Goal: Task Accomplishment & Management: Manage account settings

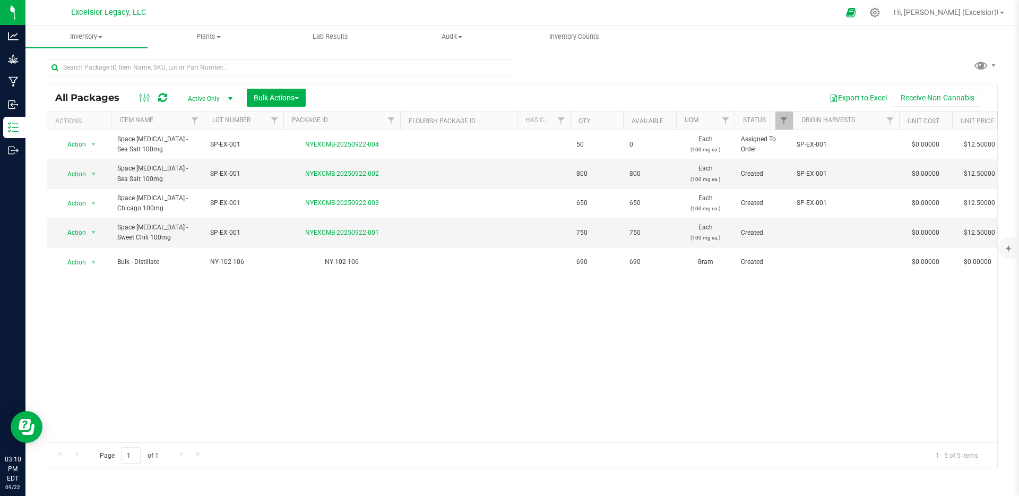
click at [361, 386] on div "Action Action Edit attributes Global inventory Locate package Package audit log…" at bounding box center [522, 286] width 950 height 312
click at [764, 15] on icon at bounding box center [875, 12] width 11 height 11
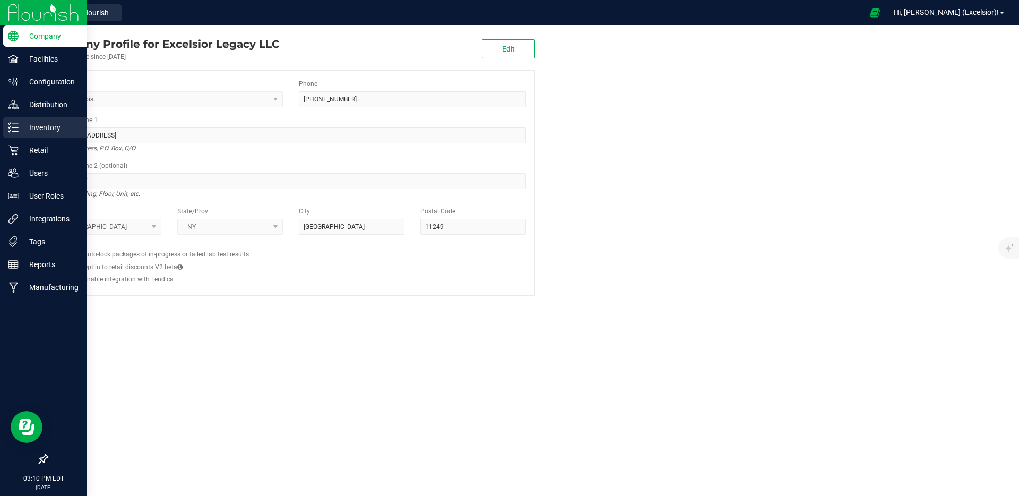
click at [38, 131] on p "Inventory" at bounding box center [51, 127] width 64 height 13
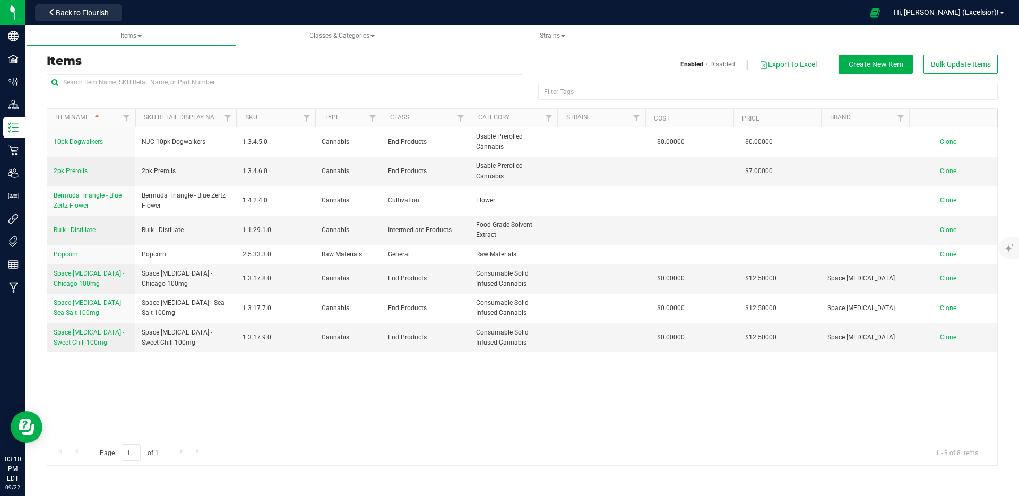
click at [423, 394] on div "10pk Dogwalkers NJC-10pk Dogwalkers 1.3.4.5.0 Cannabis End Products Usable Prer…" at bounding box center [522, 283] width 950 height 312
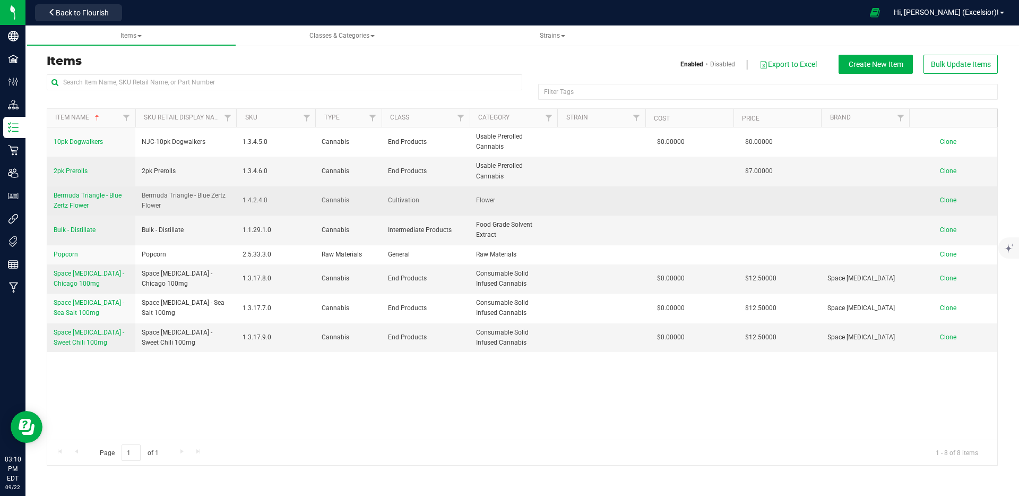
click at [93, 192] on span "Bermuda Triangle - Blue Zertz Flower" at bounding box center [88, 201] width 68 height 18
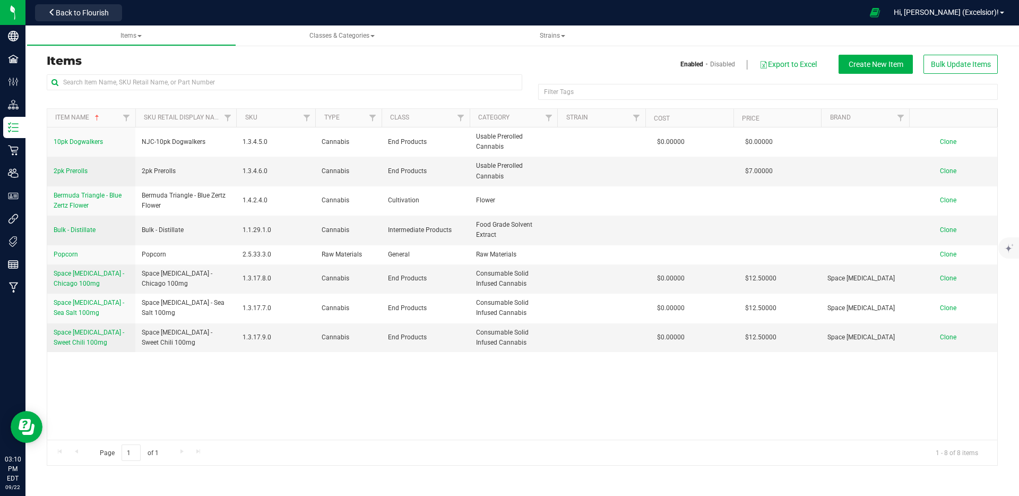
click at [465, 381] on div "10pk Dogwalkers NJC-10pk Dogwalkers 1.3.4.5.0 Cannabis End Products Usable Prer…" at bounding box center [522, 283] width 950 height 312
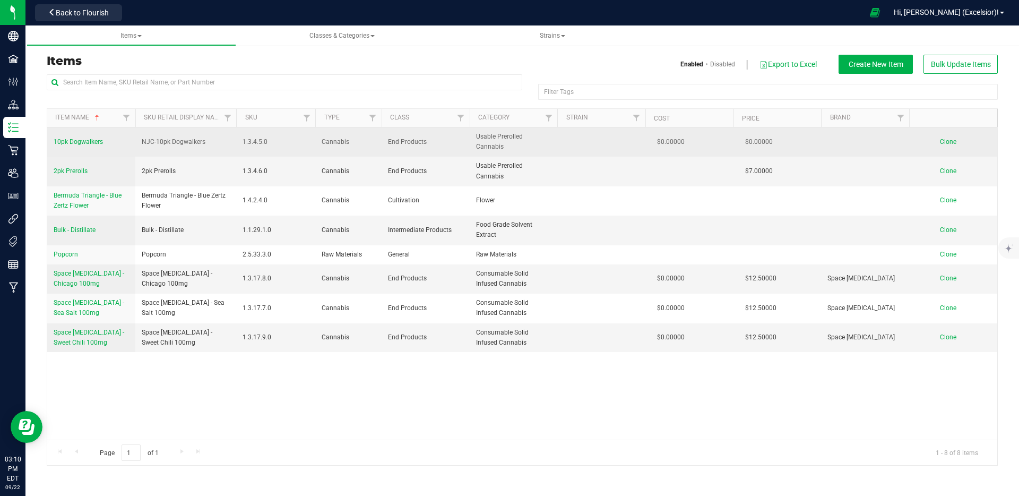
click at [75, 138] on span "10pk Dogwalkers" at bounding box center [78, 141] width 49 height 7
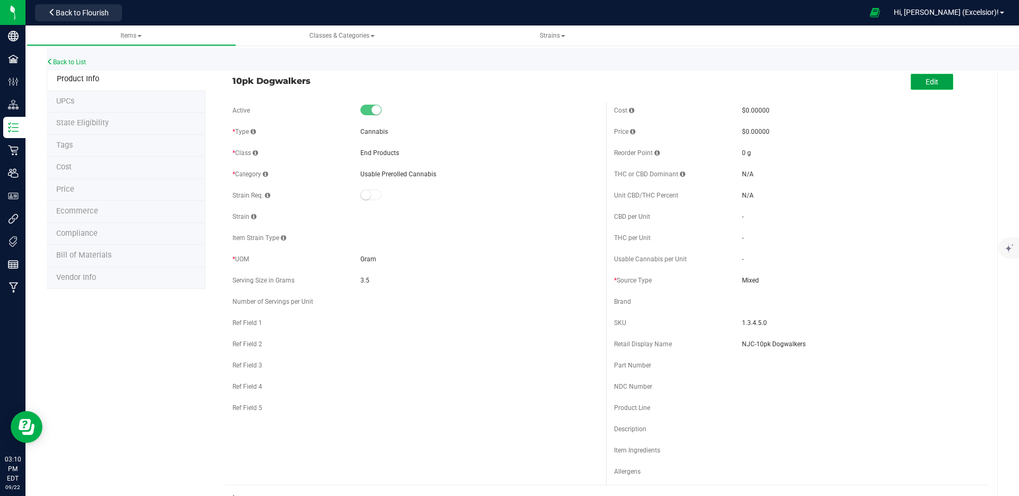
click at [764, 83] on button "Edit" at bounding box center [932, 82] width 42 height 16
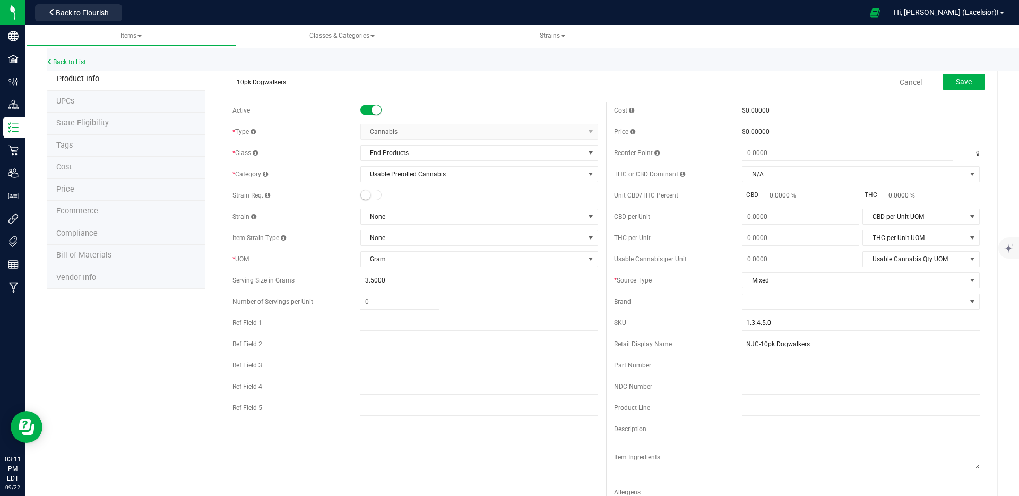
click at [764, 88] on span "Cancel" at bounding box center [911, 83] width 32 height 22
click at [764, 86] on link "Cancel" at bounding box center [911, 82] width 22 height 11
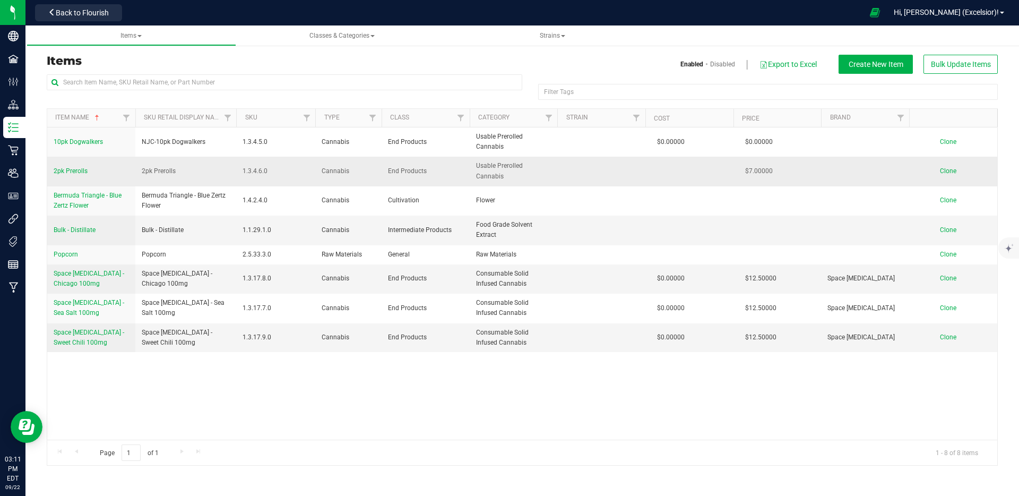
click at [73, 167] on span "2pk Prerolls" at bounding box center [71, 170] width 34 height 7
click at [764, 167] on span "Clone" at bounding box center [948, 170] width 16 height 7
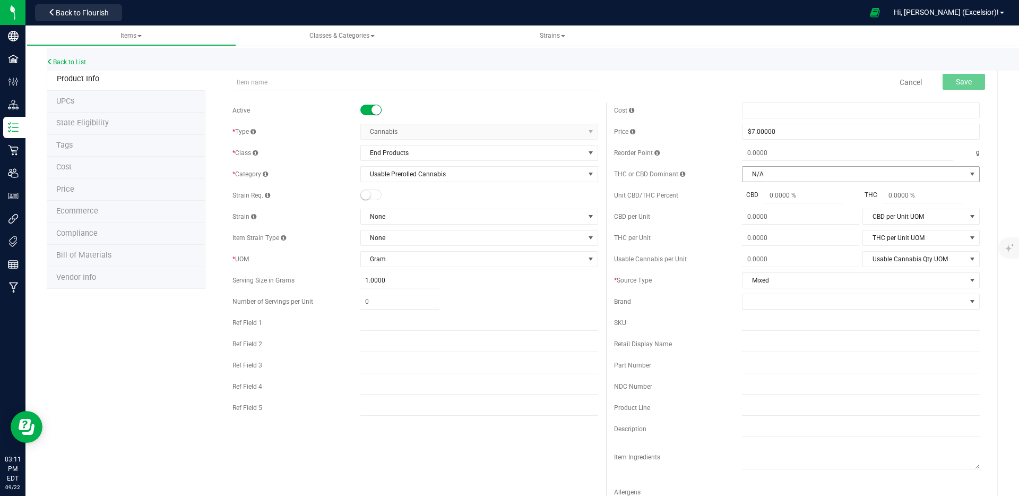
click at [764, 176] on span "N/A" at bounding box center [855, 174] width 224 height 15
click at [373, 300] on span at bounding box center [399, 301] width 79 height 15
click at [373, 300] on input "text" at bounding box center [399, 301] width 79 height 15
type input "2"
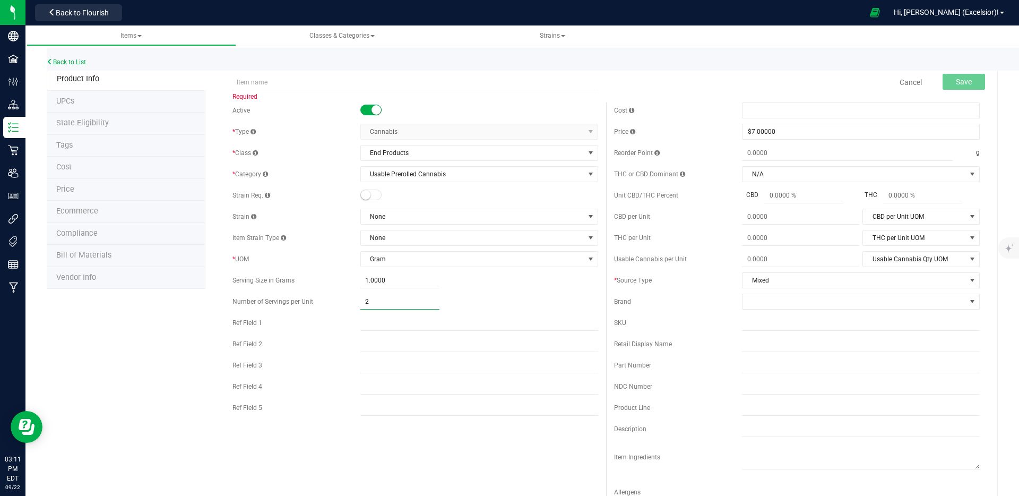
type input "2.00"
click at [168, 351] on div "Product Info UPCs State Eligibility Tags Cost Price Ecommerce Compliance Bill o…" at bounding box center [522, 482] width 951 height 828
click at [290, 80] on input "text" at bounding box center [416, 82] width 366 height 16
click at [280, 82] on input "[DOMAIN_NAME] - 1g/2ct New Jack City" at bounding box center [416, 82] width 366 height 16
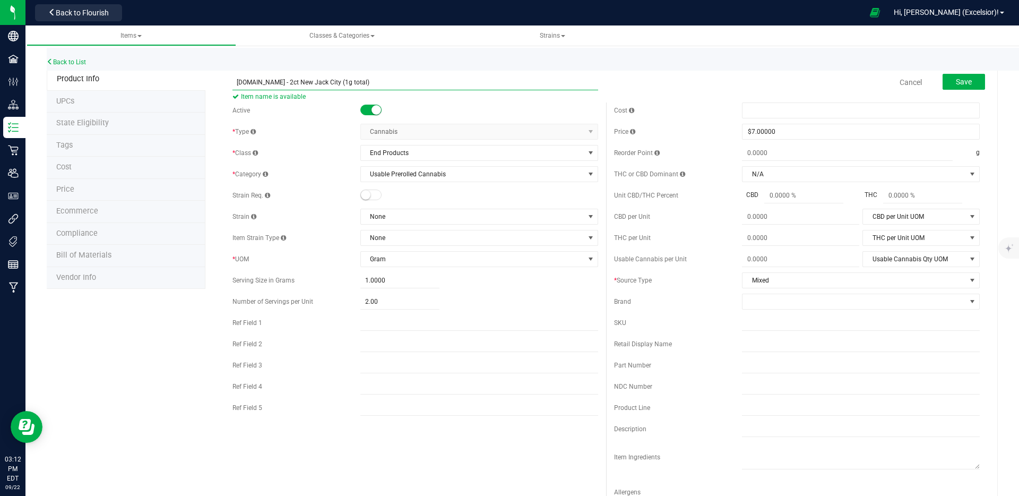
click at [272, 79] on input "[DOMAIN_NAME] - 2ct New Jack City (1g total)" at bounding box center [416, 82] width 366 height 16
drag, startPoint x: 319, startPoint y: 81, endPoint x: 324, endPoint y: 91, distance: 11.2
click at [319, 81] on input "[DOMAIN_NAME] - 2ct New Jack City (1g total)" at bounding box center [416, 82] width 366 height 16
click at [271, 81] on input "[DOMAIN_NAME] - 2ct New Jack City (0.5g x 2 total)" at bounding box center [416, 82] width 366 height 16
type input "[DOMAIN_NAME] - 1g New Jack City (0.5g x 2 total)"
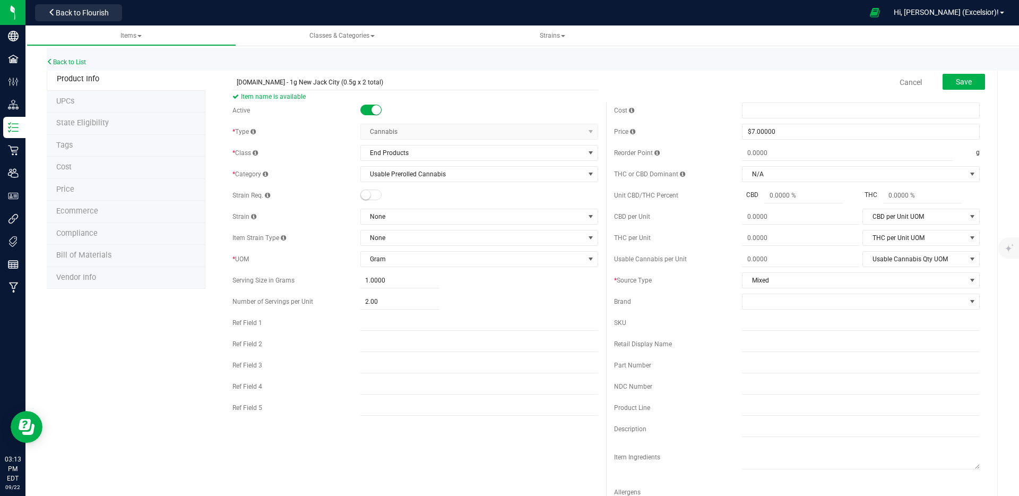
click at [764, 268] on div "Cost Price $7.00000 7 Reorder Point g THC or CBD Dominant N/A" at bounding box center [797, 307] width 382 height 410
click at [764, 271] on div "Cost Price $7.00000 7 Reorder Point g THC or CBD Dominant N/A" at bounding box center [797, 307] width 382 height 410
click at [764, 273] on span "Mixed" at bounding box center [855, 280] width 224 height 15
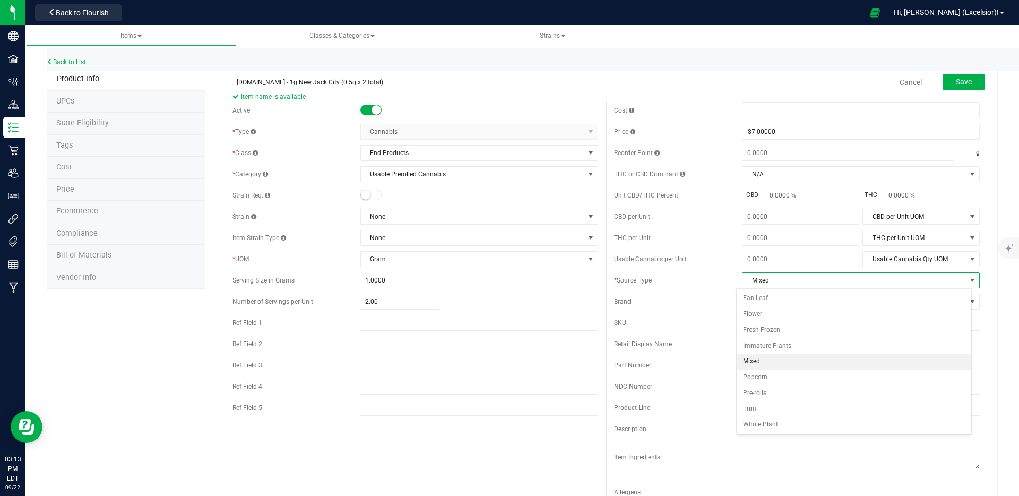
click at [760, 360] on li "Mixed" at bounding box center [854, 362] width 235 height 16
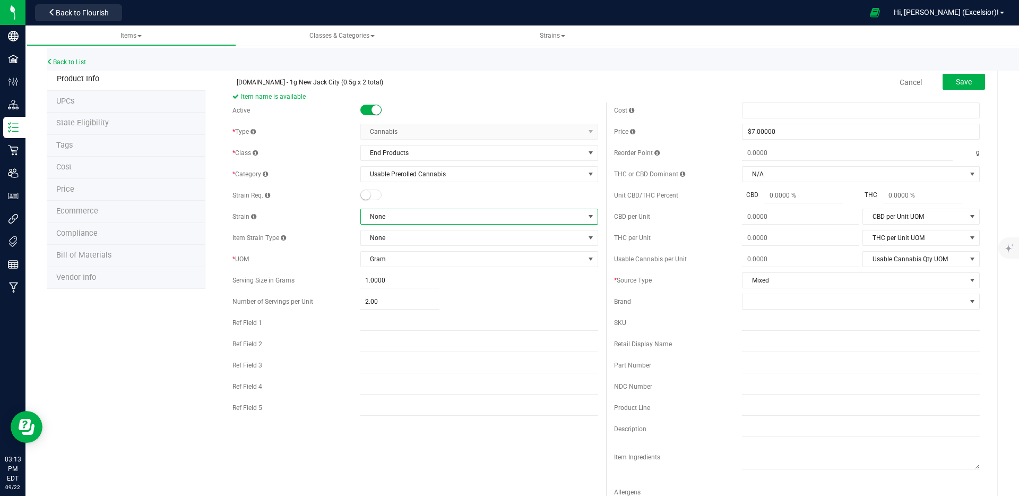
click at [474, 209] on span "None" at bounding box center [473, 216] width 224 height 15
click at [474, 253] on li "None" at bounding box center [475, 260] width 235 height 15
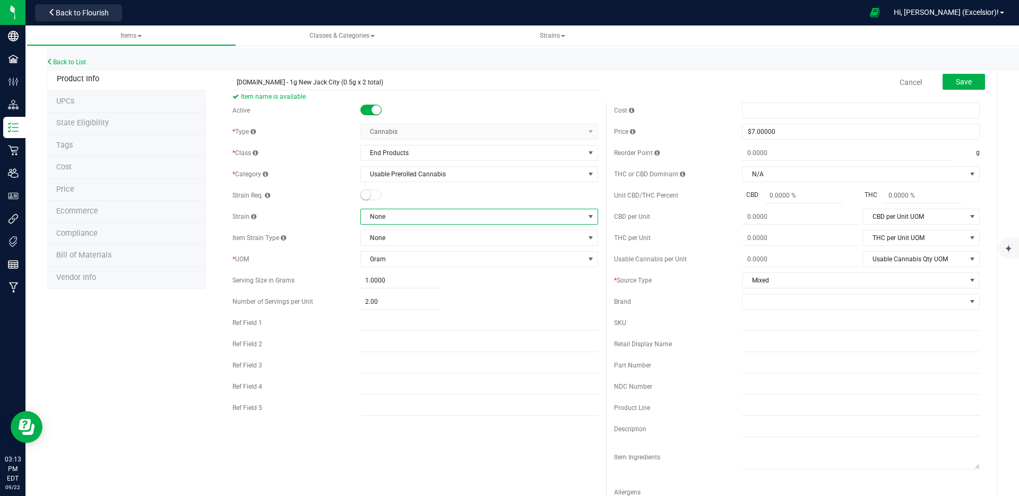
click at [474, 212] on span "None" at bounding box center [473, 216] width 224 height 15
click at [477, 183] on div "Active * Type Cannabis Select type Cannabis Non-Inventory Raw Materials Supplie…" at bounding box center [416, 261] width 382 height 319
click at [424, 179] on span "Usable Prerolled Cannabis" at bounding box center [473, 174] width 224 height 15
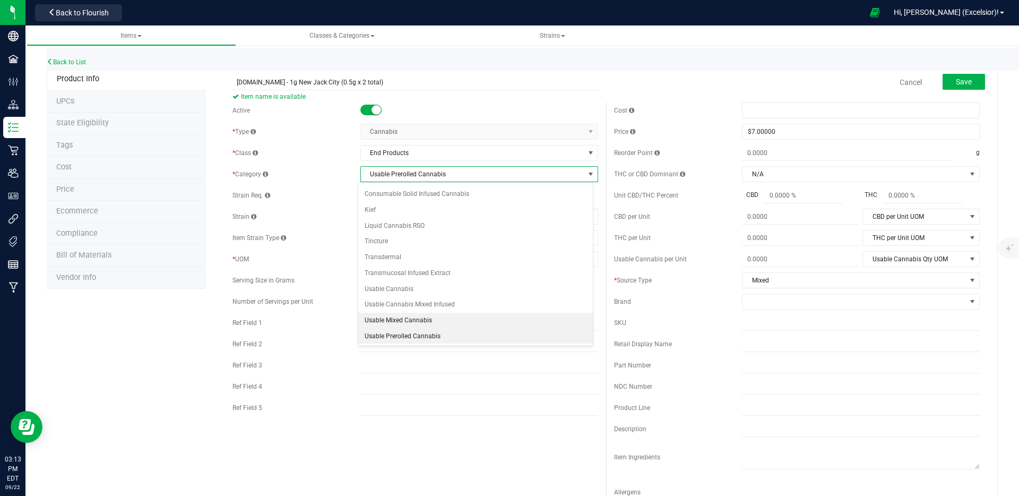
scroll to position [62, 0]
click at [397, 337] on li "Usable Prerolled Cannabis" at bounding box center [475, 336] width 235 height 16
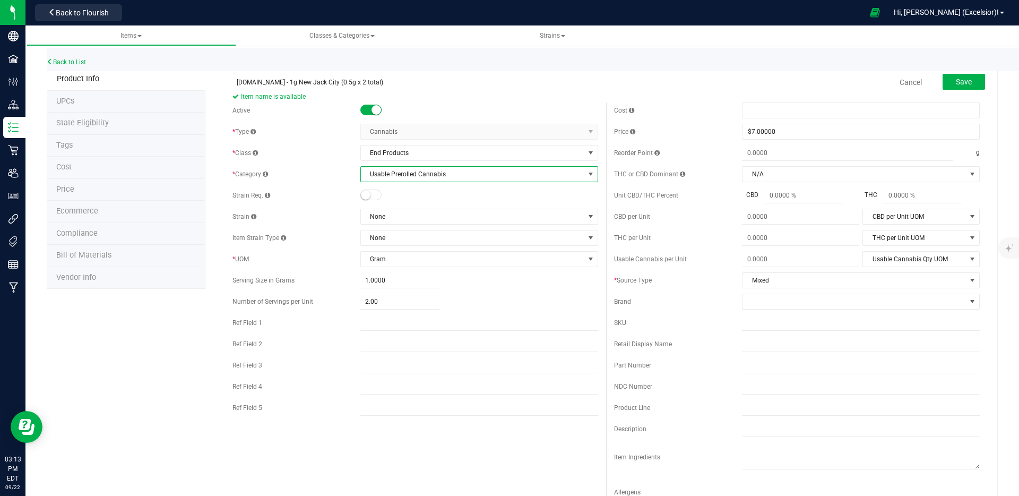
click at [327, 193] on div "Strain Req." at bounding box center [297, 196] width 128 height 10
click at [98, 173] on li "Cost" at bounding box center [126, 168] width 159 height 22
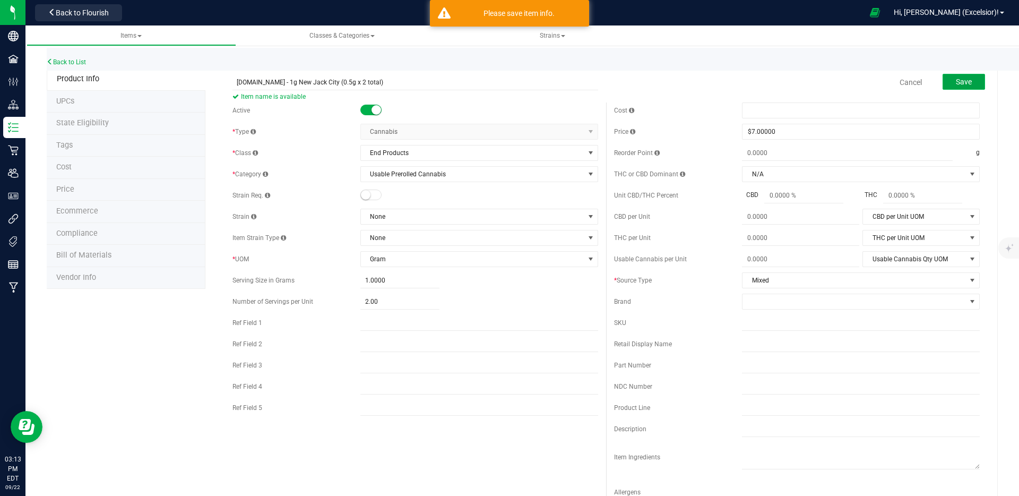
click at [764, 82] on button "Save" at bounding box center [964, 82] width 42 height 16
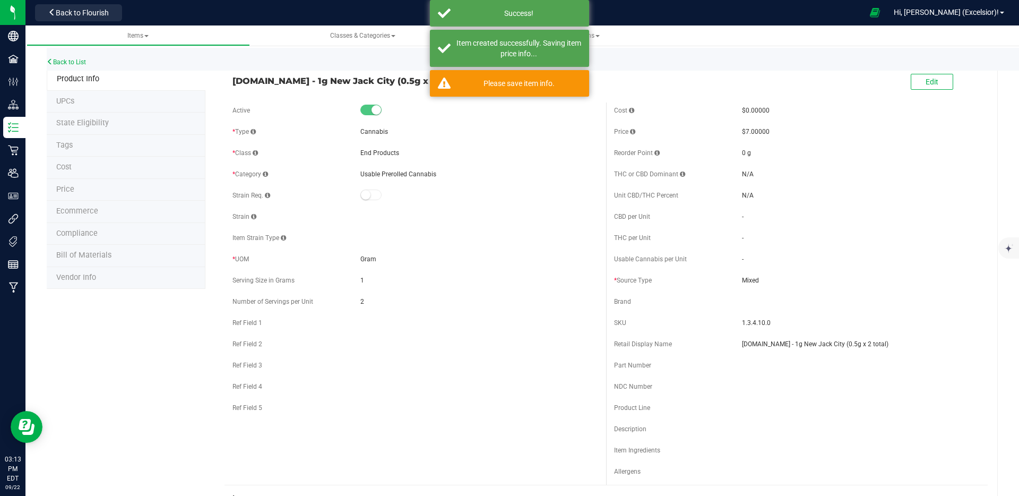
click at [124, 100] on li "UPCs" at bounding box center [126, 102] width 159 height 22
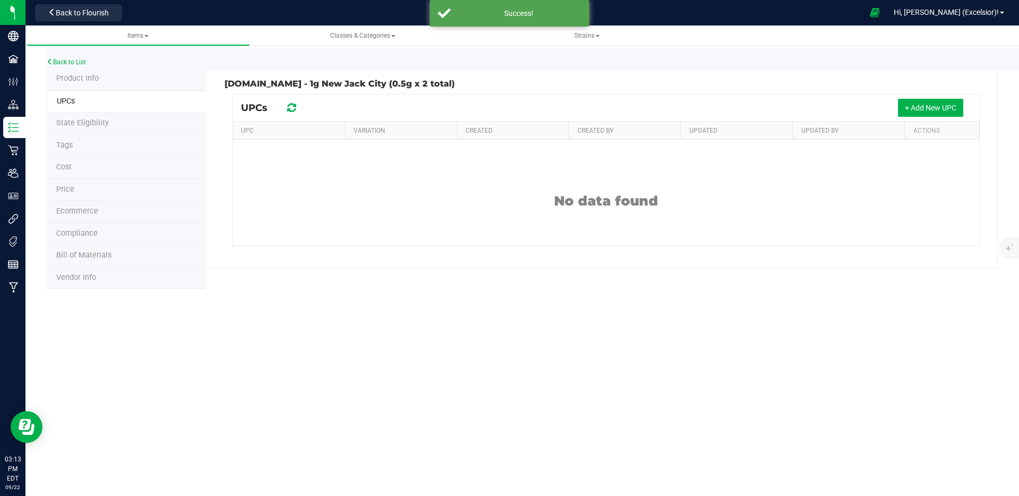
click at [113, 127] on li "State Eligibility" at bounding box center [126, 124] width 159 height 22
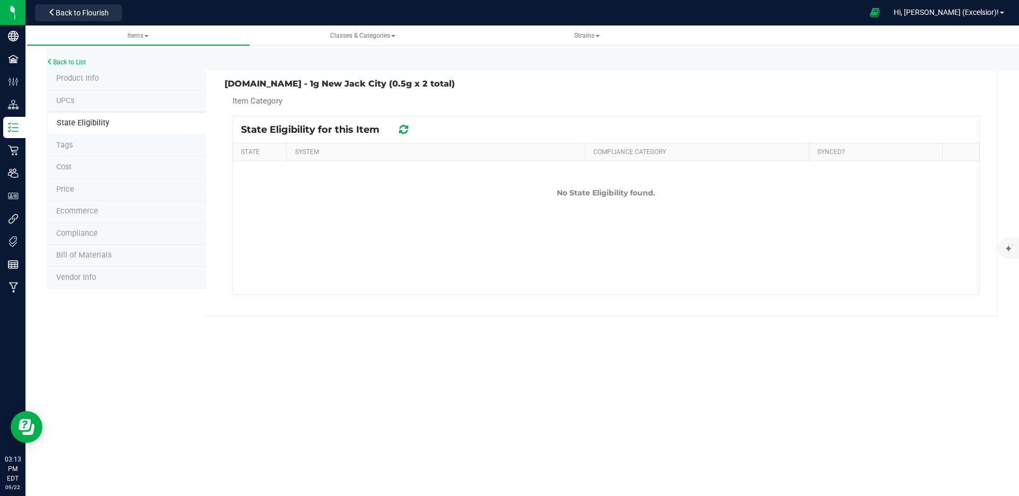
click at [106, 160] on li "Cost" at bounding box center [126, 168] width 159 height 22
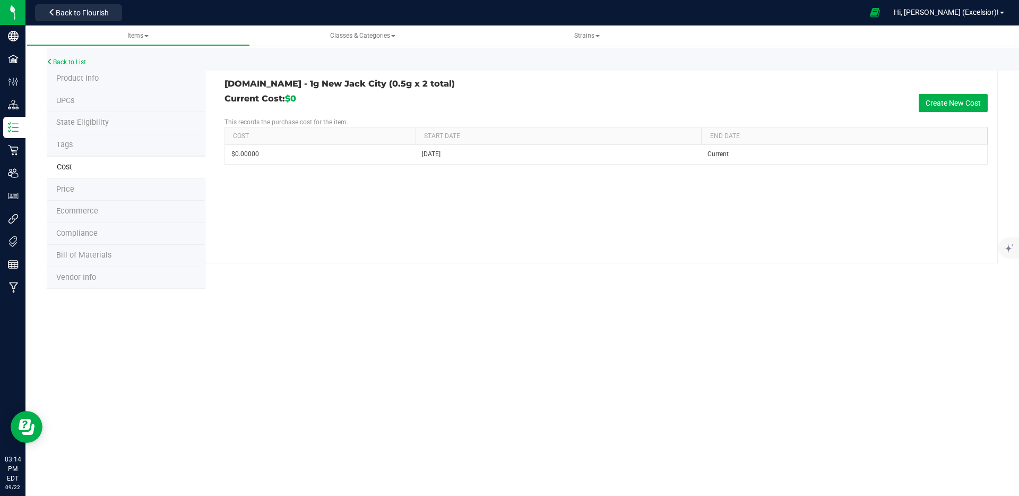
click at [109, 144] on li "Tags" at bounding box center [126, 145] width 159 height 22
click at [99, 172] on li "Cost" at bounding box center [126, 168] width 159 height 22
click at [98, 182] on li "Price" at bounding box center [126, 190] width 159 height 22
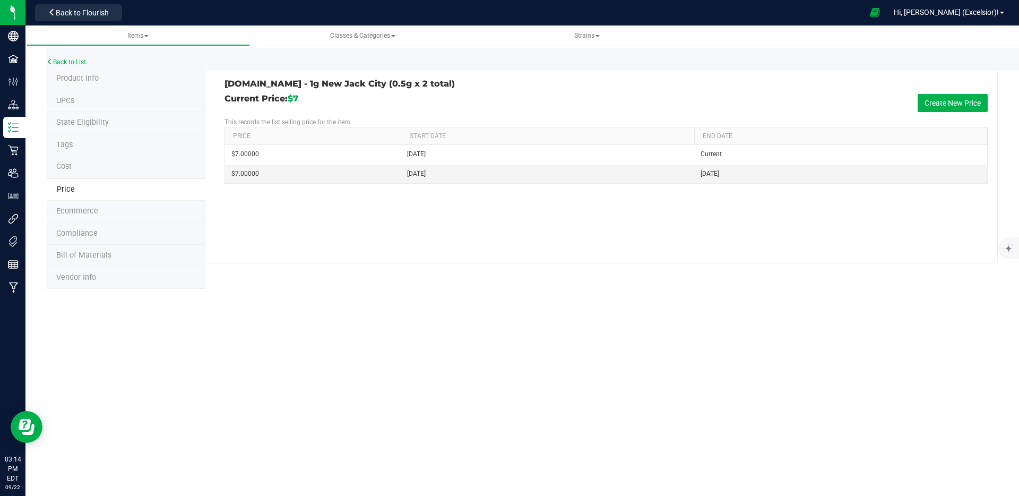
click at [90, 215] on span "Ecommerce" at bounding box center [77, 211] width 42 height 9
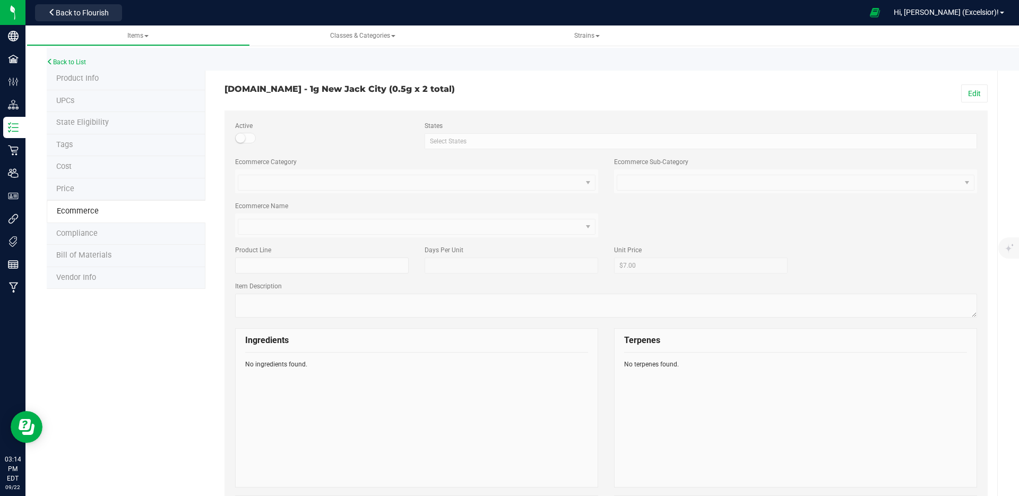
click at [242, 139] on small at bounding box center [241, 138] width 10 height 10
click at [764, 93] on div "Edit" at bounding box center [801, 93] width 390 height 18
click at [764, 93] on button "Edit" at bounding box center [974, 93] width 27 height 18
click at [242, 133] on span at bounding box center [245, 138] width 21 height 11
click at [764, 91] on link "Cancel" at bounding box center [935, 93] width 22 height 11
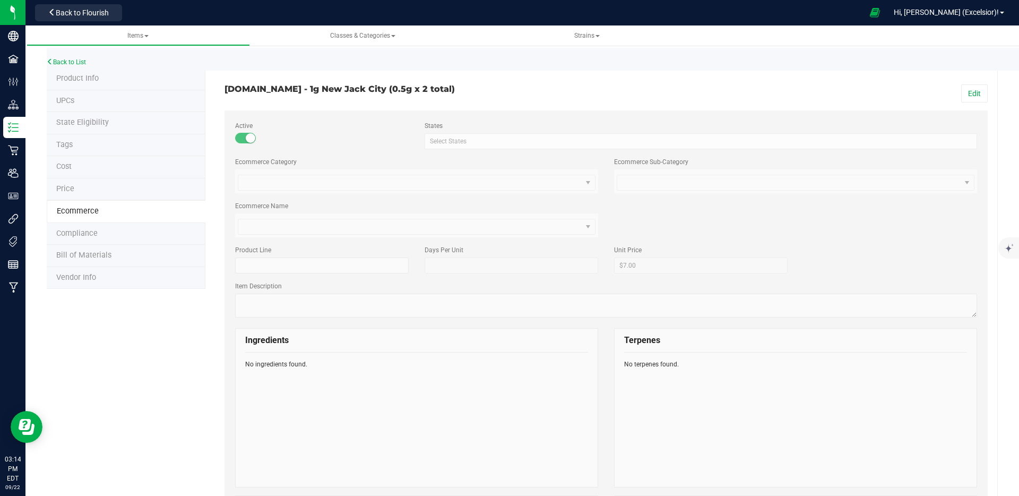
click at [255, 142] on div "Active" at bounding box center [322, 132] width 190 height 23
click at [243, 138] on span at bounding box center [245, 138] width 21 height 11
click at [764, 96] on button "Edit" at bounding box center [974, 93] width 27 height 18
click at [244, 133] on span at bounding box center [245, 138] width 21 height 11
click at [82, 230] on span "Compliance" at bounding box center [76, 233] width 41 height 9
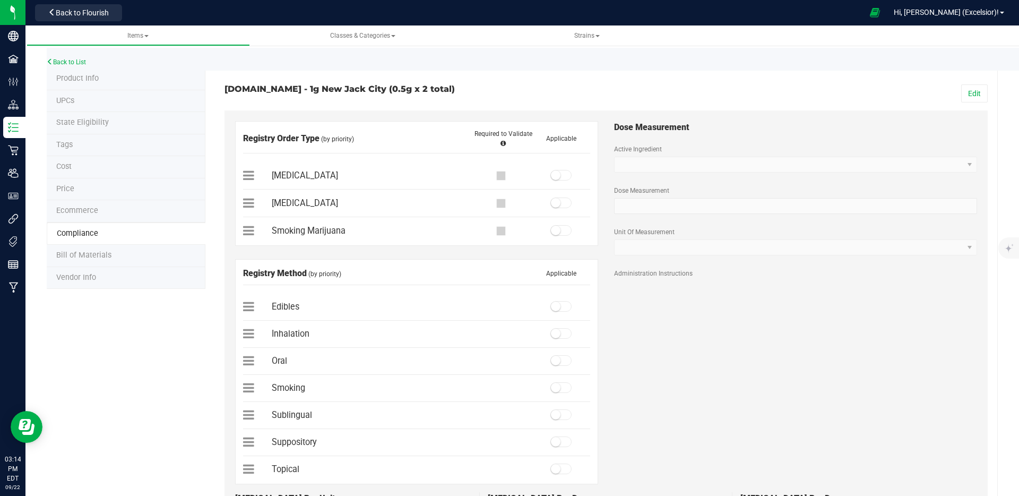
click at [74, 260] on li "Bill of Materials" at bounding box center [126, 256] width 159 height 22
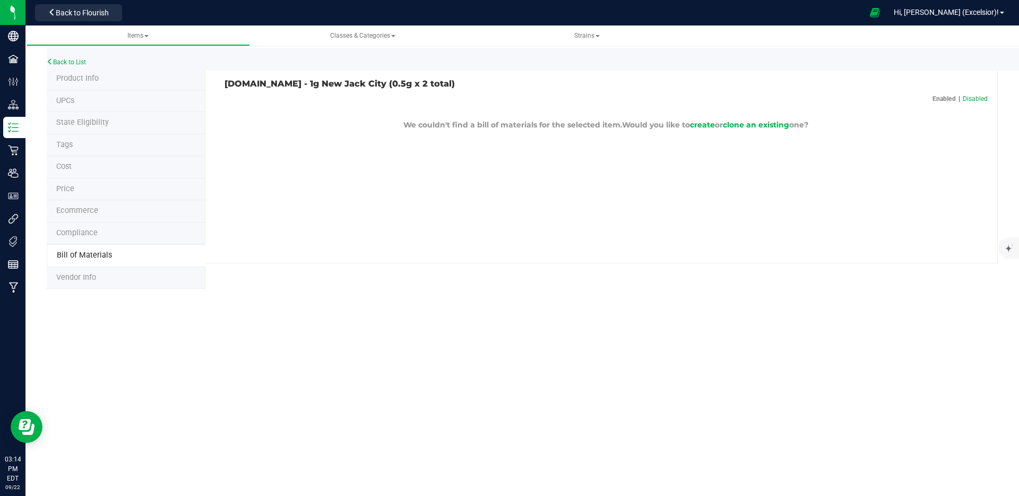
click at [76, 278] on span "Vendor Info" at bounding box center [76, 277] width 40 height 9
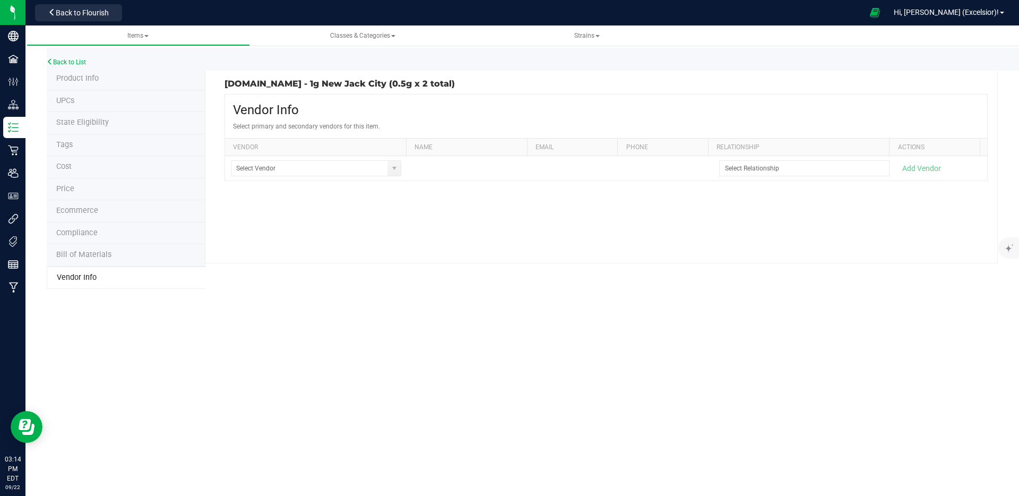
click at [88, 76] on span "Product Info" at bounding box center [77, 78] width 42 height 9
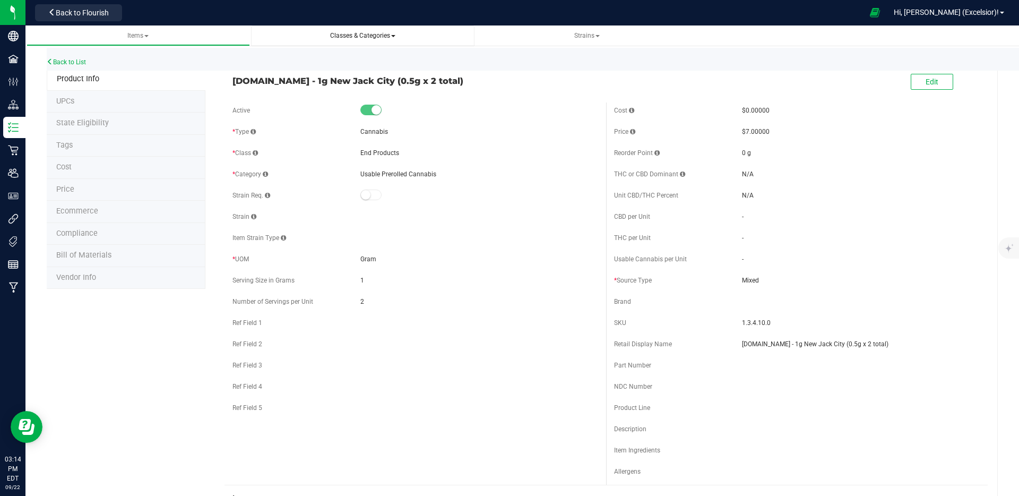
click at [366, 43] on link "Classes & Categories" at bounding box center [363, 35] width 224 height 21
click at [366, 39] on span "Classes & Categories" at bounding box center [362, 35] width 65 height 7
click at [62, 58] on link "Back to List" at bounding box center [66, 61] width 39 height 7
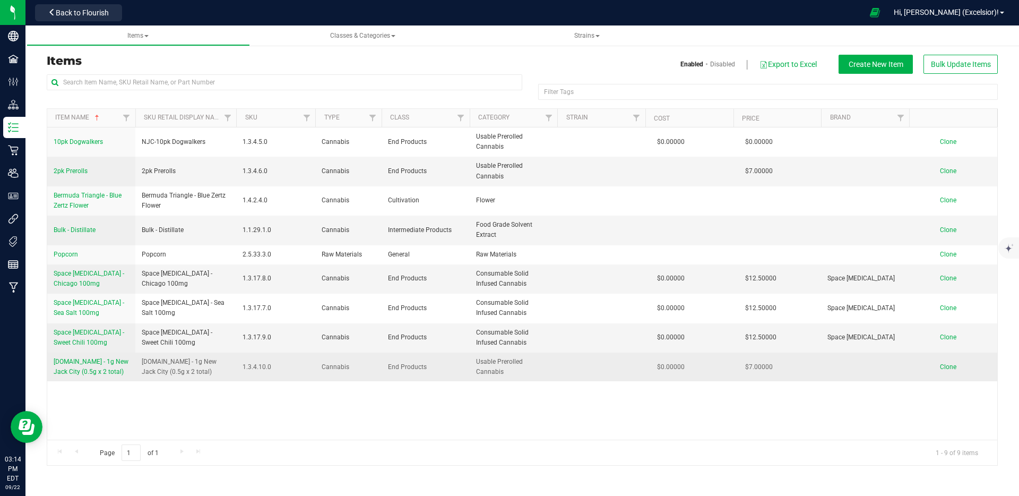
click at [764, 363] on span "Clone" at bounding box center [948, 366] width 16 height 7
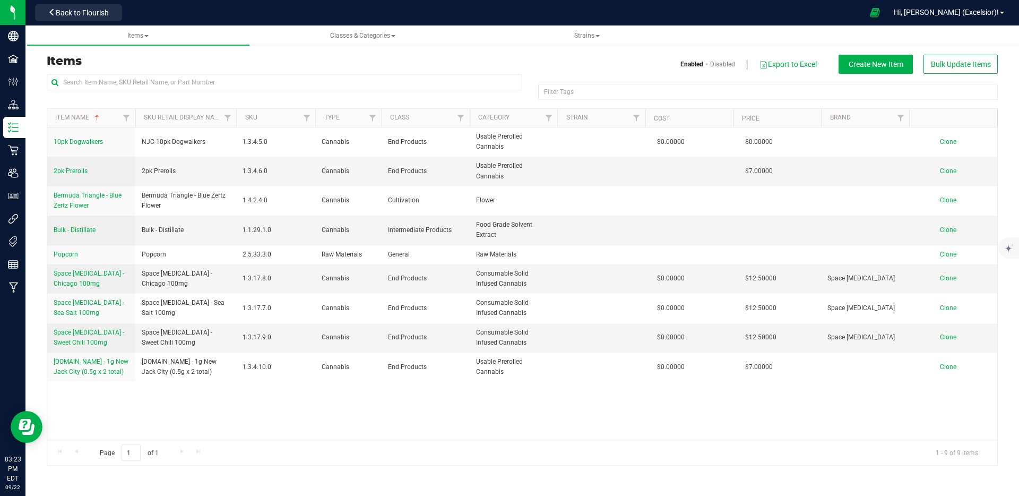
click at [586, 400] on div "10pk Dogwalkers NJC-10pk Dogwalkers 1.3.4.5.0 Cannabis End Products Usable Prer…" at bounding box center [522, 283] width 950 height 312
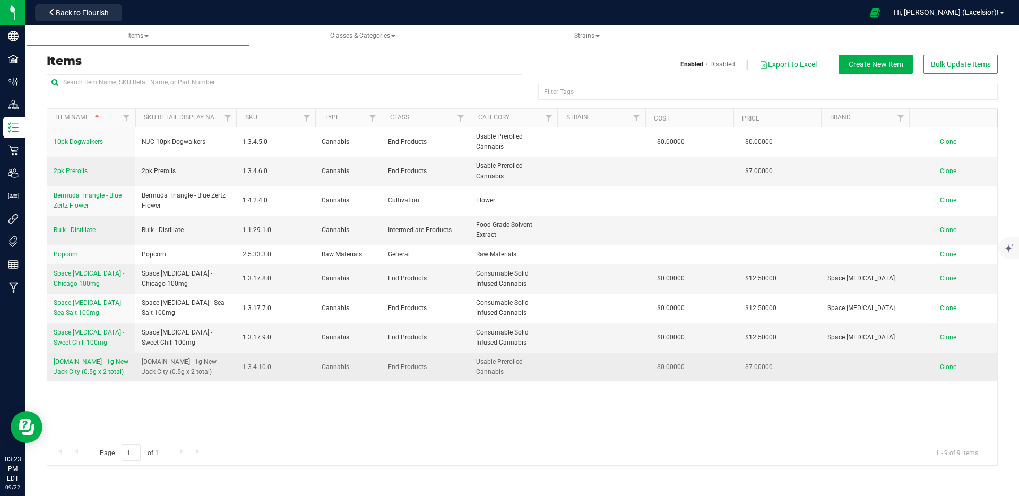
click at [79, 359] on span "[DOMAIN_NAME] - 1g New Jack City (0.5g x 2 total)" at bounding box center [91, 367] width 75 height 18
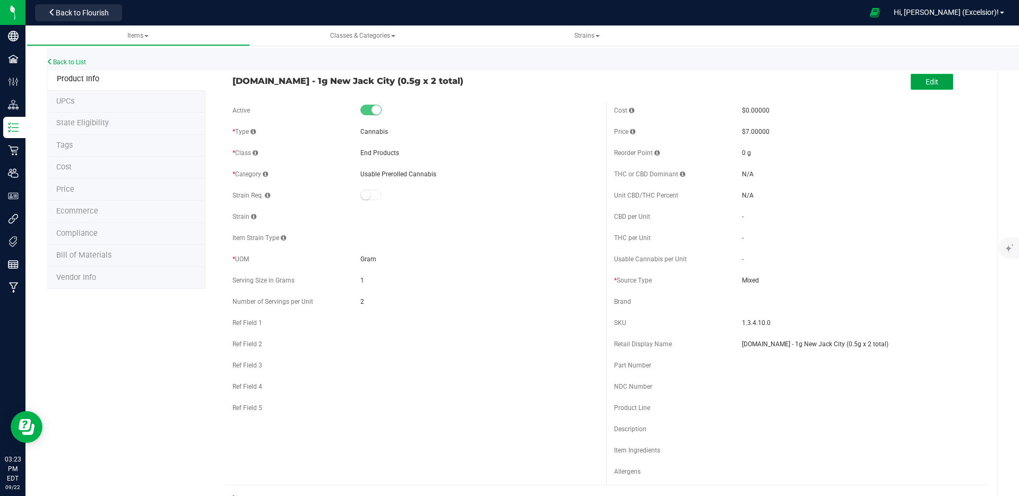
click at [764, 81] on button "Edit" at bounding box center [932, 82] width 42 height 16
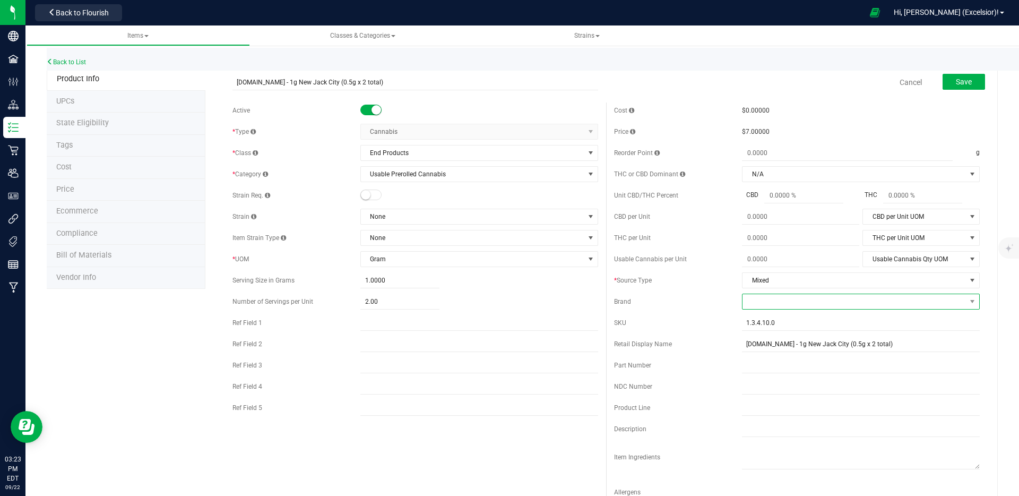
click at [764, 302] on span at bounding box center [855, 301] width 224 height 15
click at [761, 345] on li "+ Add New" at bounding box center [854, 347] width 235 height 18
click at [761, 305] on input "text" at bounding box center [843, 302] width 202 height 16
type input "[DOMAIN_NAME]"
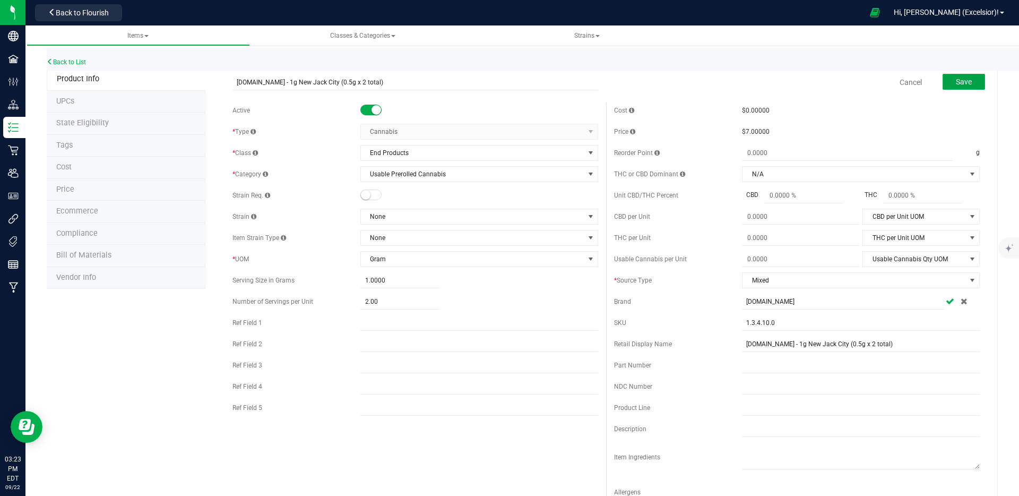
click at [764, 85] on span "Save" at bounding box center [964, 82] width 16 height 8
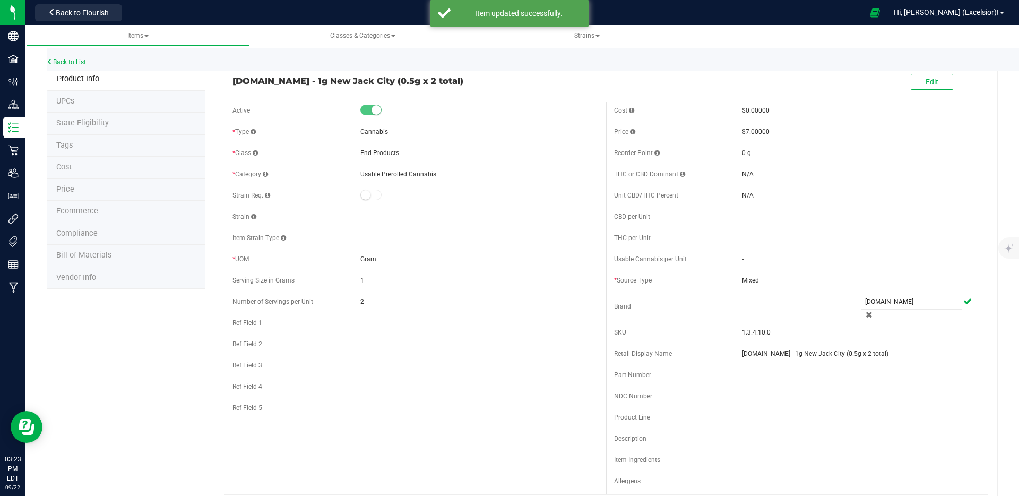
click at [72, 62] on link "Back to List" at bounding box center [66, 61] width 39 height 7
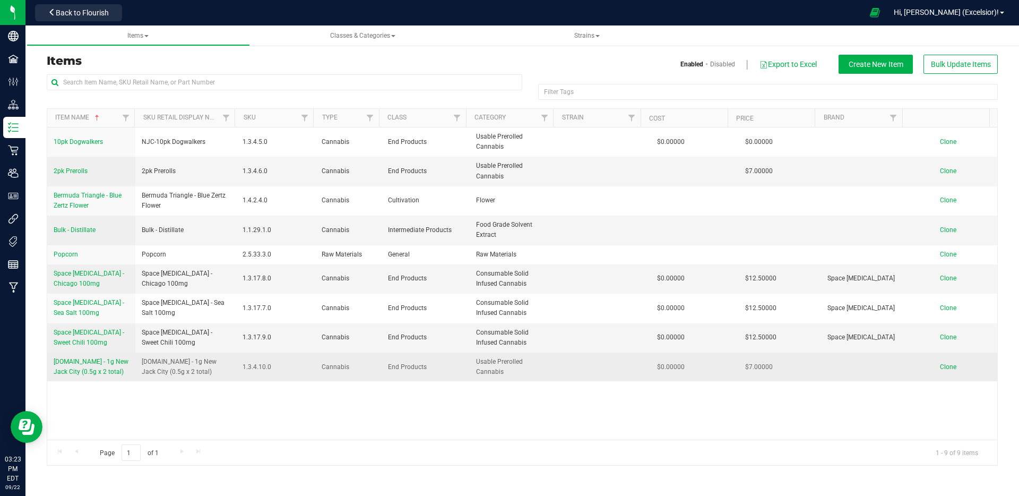
click at [87, 359] on span "[DOMAIN_NAME] - 1g New Jack City (0.5g x 2 total)" at bounding box center [91, 367] width 75 height 18
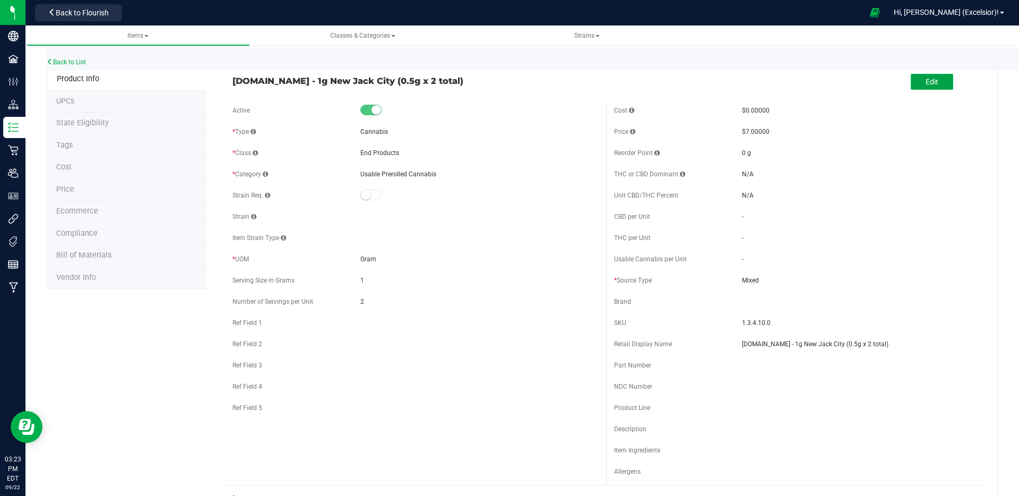
click at [929, 80] on span "Edit" at bounding box center [932, 82] width 13 height 8
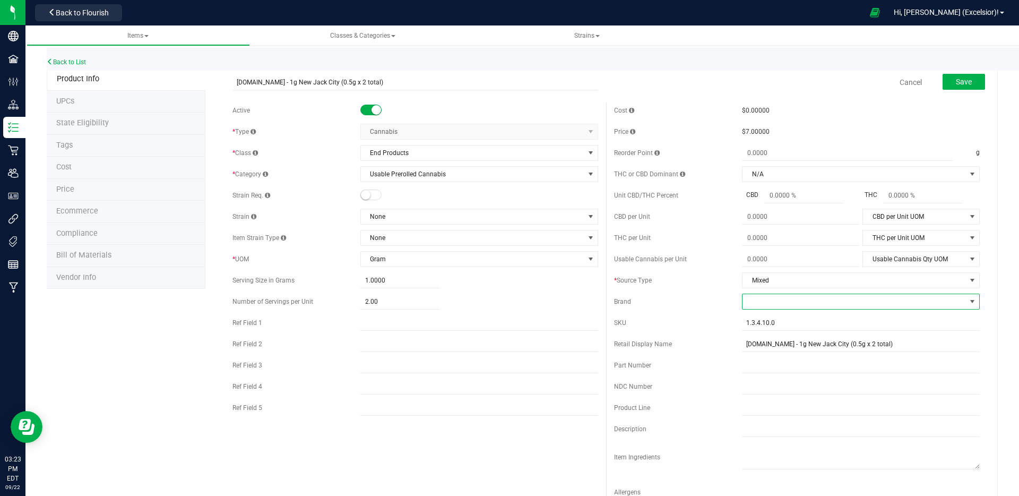
click at [781, 300] on span at bounding box center [855, 301] width 224 height 15
click at [760, 343] on li "+ Add New" at bounding box center [854, 347] width 235 height 18
click at [771, 307] on input "text" at bounding box center [843, 302] width 202 height 16
type input "T"
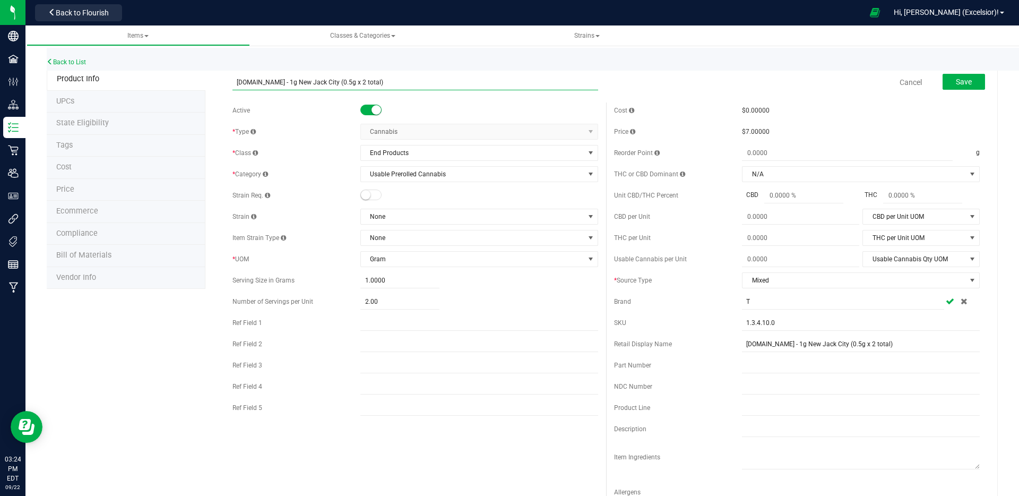
click at [260, 84] on input "[DOMAIN_NAME] - 1g New Jack City (0.5g x 2 total)" at bounding box center [416, 82] width 366 height 16
drag, startPoint x: 261, startPoint y: 83, endPoint x: 232, endPoint y: 84, distance: 28.7
click at [233, 84] on input "[DOMAIN_NAME] - 1g New Jack City (0.5g x 2 total)" at bounding box center [416, 82] width 366 height 16
click at [759, 296] on input "T" at bounding box center [843, 302] width 202 height 16
click at [761, 299] on input "T" at bounding box center [843, 302] width 202 height 16
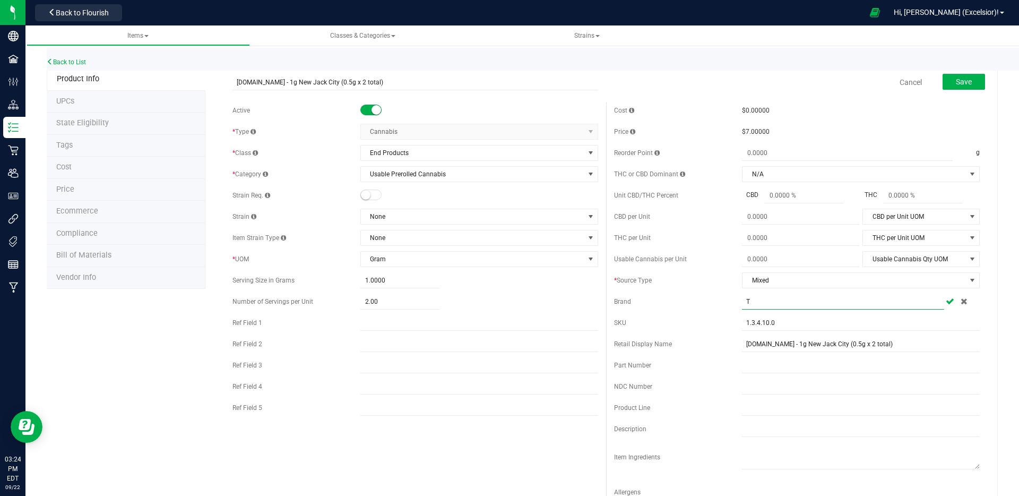
click at [761, 300] on input "T" at bounding box center [843, 302] width 202 height 16
paste input "[DOMAIN_NAME]"
type input "[DOMAIN_NAME]"
click at [946, 302] on icon at bounding box center [950, 301] width 8 height 6
click at [946, 302] on span at bounding box center [950, 301] width 8 height 8
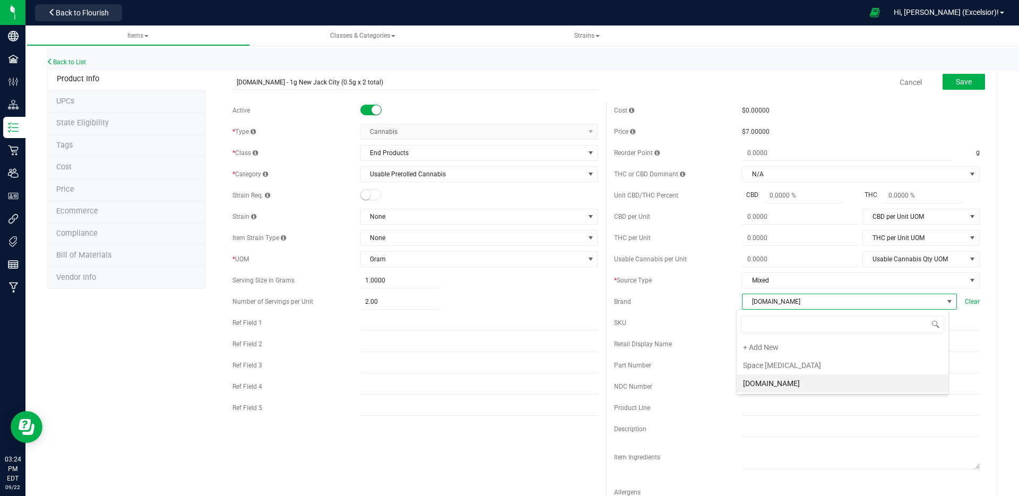
scroll to position [16, 213]
click at [946, 302] on span at bounding box center [950, 301] width 8 height 8
click at [956, 83] on span "Save" at bounding box center [964, 82] width 16 height 8
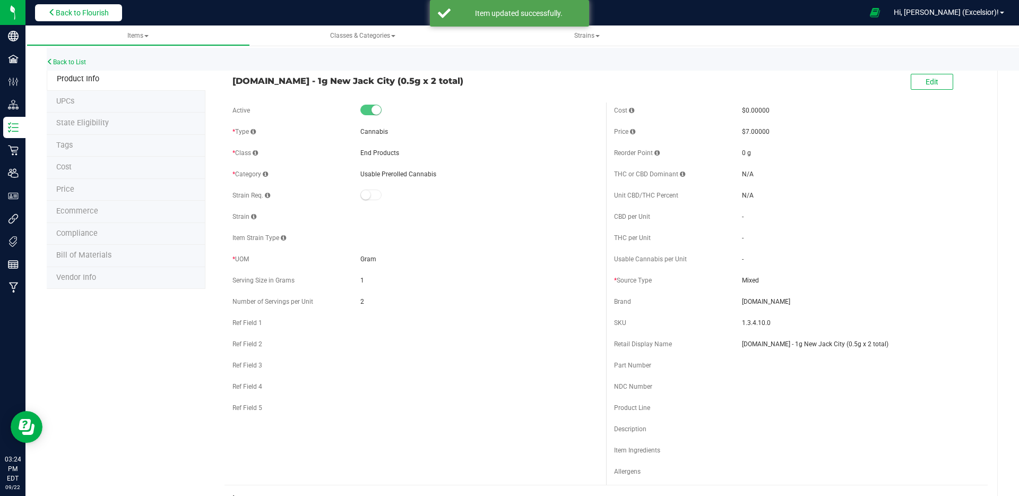
click at [66, 16] on span "Back to Flourish" at bounding box center [82, 12] width 53 height 8
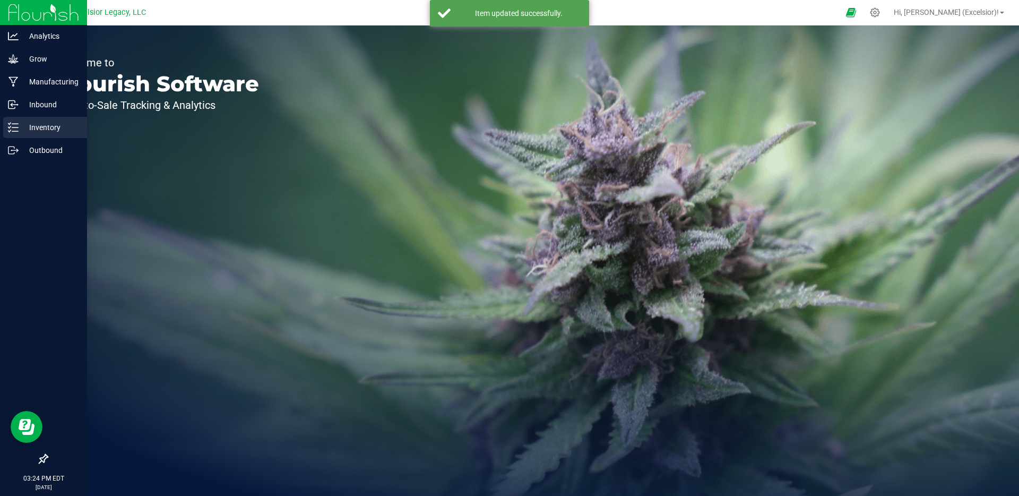
click at [33, 132] on p "Inventory" at bounding box center [51, 127] width 64 height 13
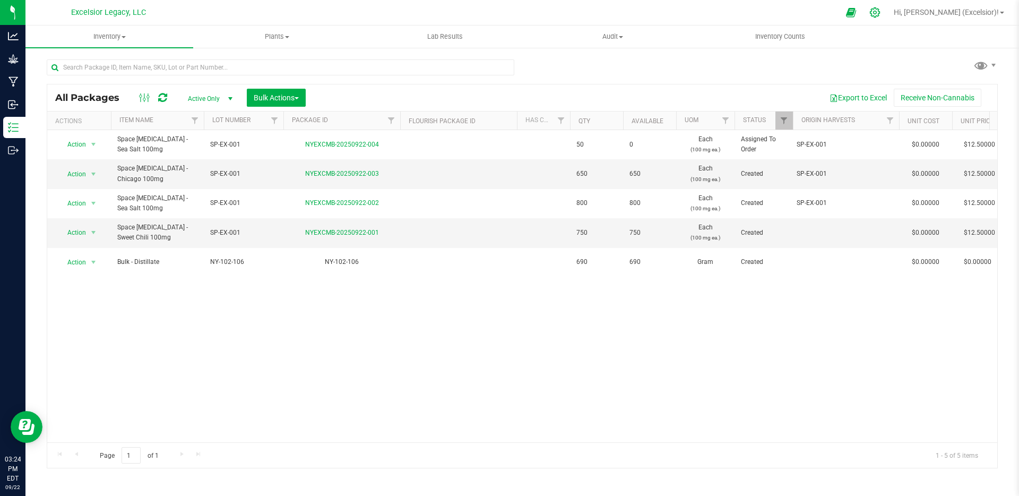
click at [881, 12] on icon at bounding box center [875, 12] width 11 height 11
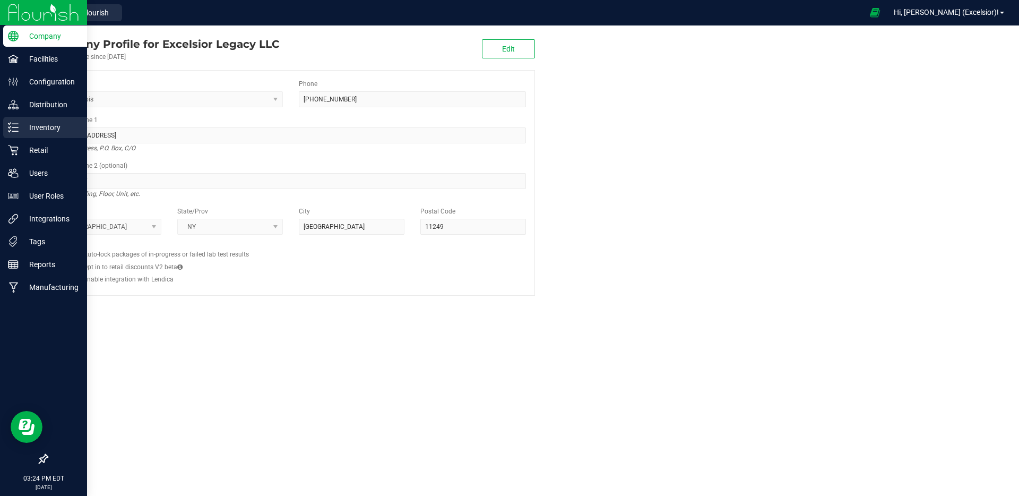
click at [46, 124] on p "Inventory" at bounding box center [51, 127] width 64 height 13
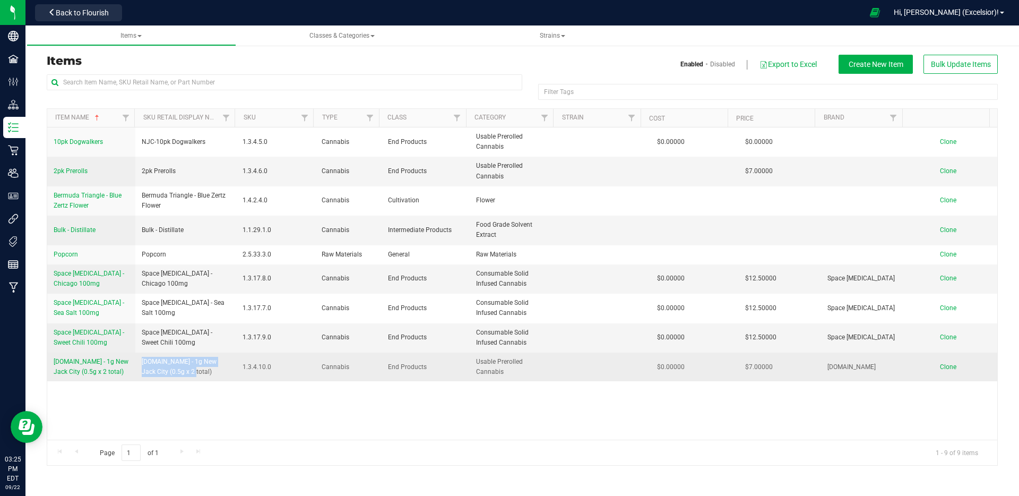
drag, startPoint x: 174, startPoint y: 364, endPoint x: 135, endPoint y: 353, distance: 40.7
click at [135, 353] on td "[DOMAIN_NAME] - 1g New Jack City (0.5g x 2 total)" at bounding box center [185, 367] width 101 height 29
copy span "[DOMAIN_NAME] - 1g New Jack City (0.5g x 2 total)"
click at [940, 363] on span "Clone" at bounding box center [948, 366] width 16 height 7
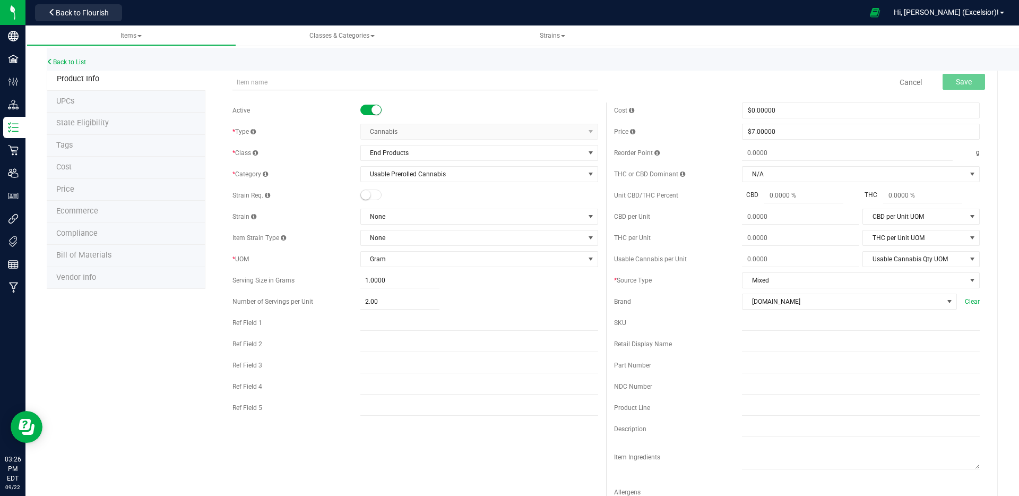
click at [290, 83] on input "text" at bounding box center [416, 82] width 366 height 16
drag, startPoint x: 315, startPoint y: 83, endPoint x: 272, endPoint y: 82, distance: 43.0
click at [272, 82] on input "[DOMAIN_NAME] - 1g New Jack City (0.5g x 2 total)" at bounding box center [416, 82] width 366 height 16
type input "TOKE.iN - 1g G-Force (0.5g x 2 total)"
click at [958, 75] on button "Save" at bounding box center [964, 82] width 42 height 16
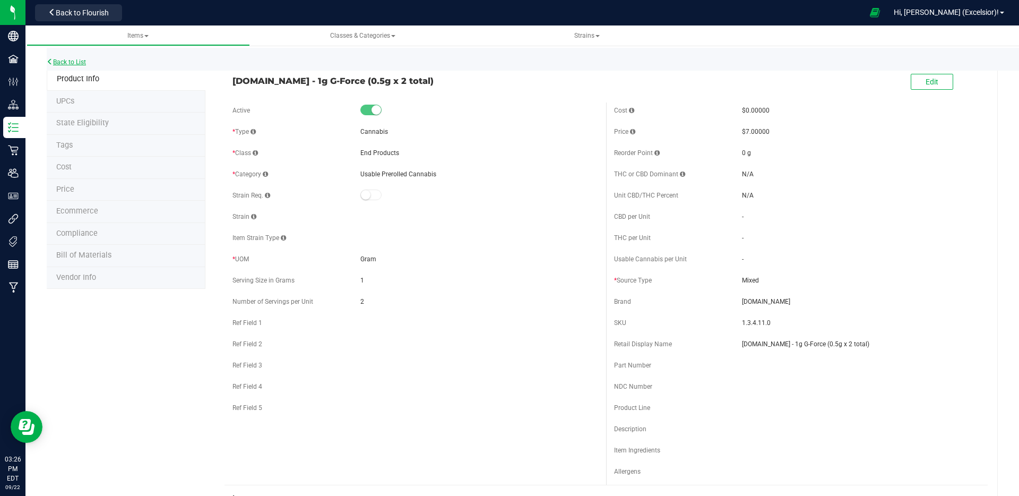
click at [68, 63] on link "Back to List" at bounding box center [66, 61] width 39 height 7
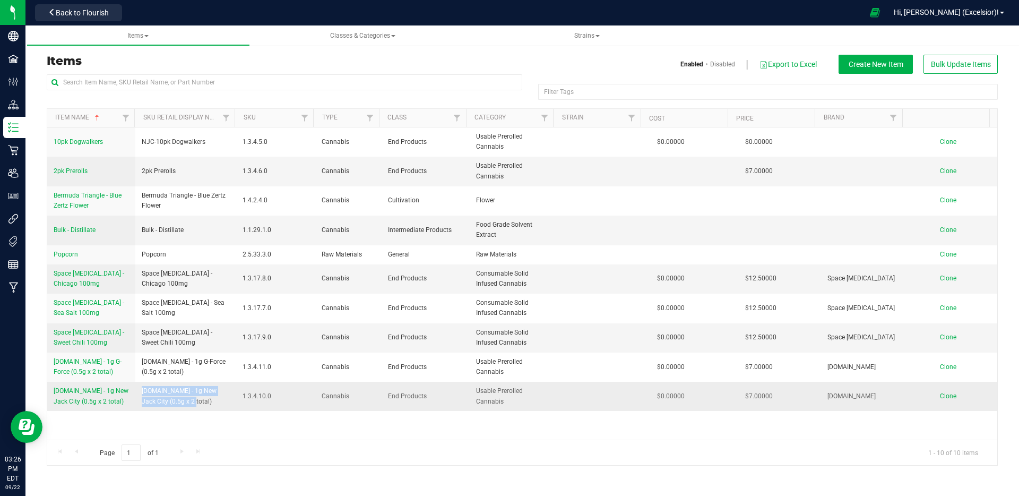
drag, startPoint x: 208, startPoint y: 390, endPoint x: 135, endPoint y: 380, distance: 73.4
click at [135, 382] on td "[DOMAIN_NAME] - 1g New Jack City (0.5g x 2 total)" at bounding box center [185, 396] width 101 height 29
copy span "[DOMAIN_NAME] - 1g New Jack City (0.5g x 2 total)"
click at [940, 392] on span "Clone" at bounding box center [948, 395] width 16 height 7
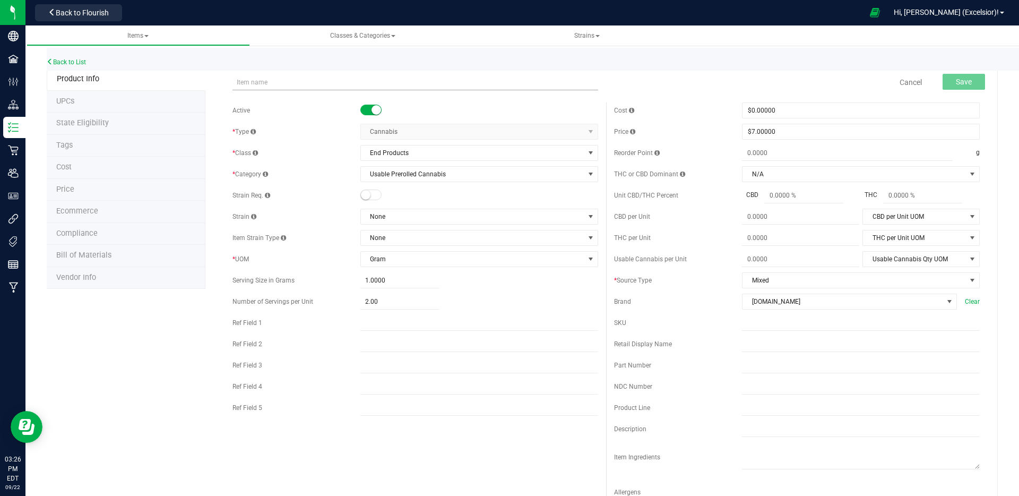
click at [303, 85] on input "text" at bounding box center [416, 82] width 366 height 16
drag, startPoint x: 313, startPoint y: 82, endPoint x: 272, endPoint y: 81, distance: 41.4
click at [272, 81] on input "[DOMAIN_NAME] - 1g New Jack City (0.5g x 2 total)" at bounding box center [416, 82] width 366 height 16
type input "TOKE.iN - 1g Blue Zertz (0.5g x 2 total)"
click at [956, 81] on span "Save" at bounding box center [964, 82] width 16 height 8
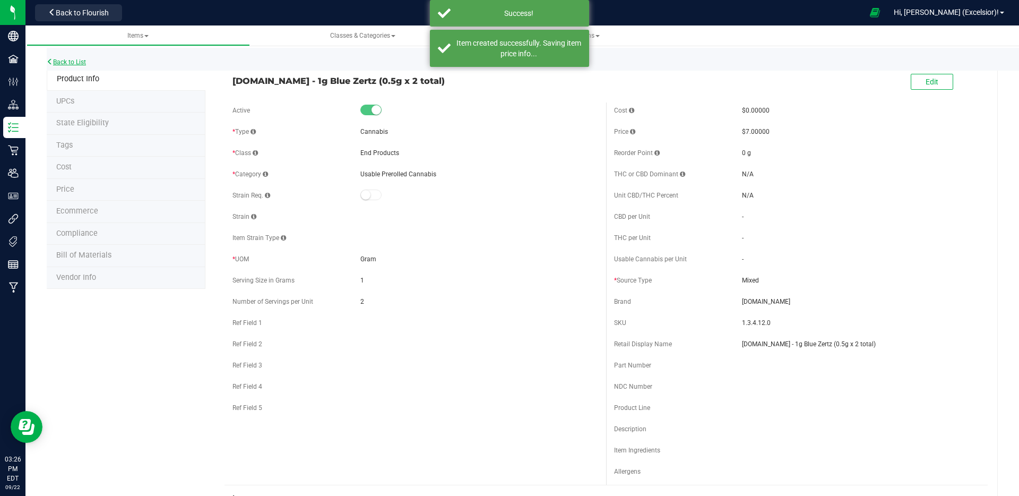
click at [77, 59] on link "Back to List" at bounding box center [66, 61] width 39 height 7
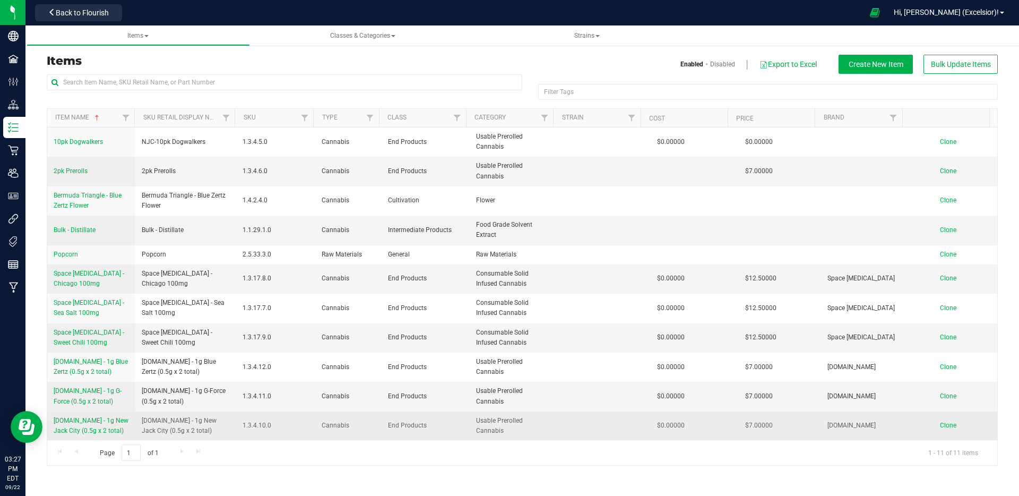
click at [940, 422] on span "Clone" at bounding box center [948, 425] width 16 height 7
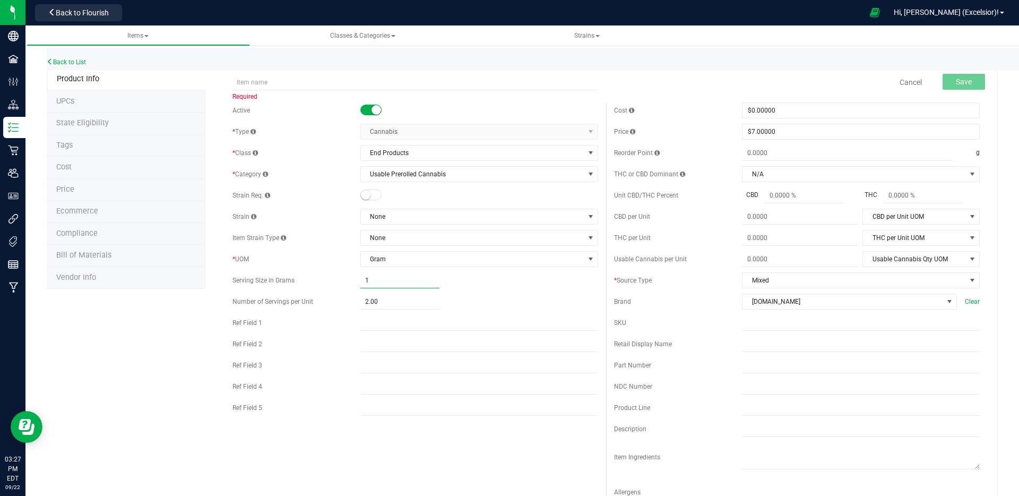
drag, startPoint x: 387, startPoint y: 280, endPoint x: 331, endPoint y: 274, distance: 56.0
click at [334, 275] on div "Serving Size in Grams 1.0000 1" at bounding box center [416, 280] width 366 height 16
type input "3.5"
type input "3.5000"
click at [396, 305] on span "2.00 2" at bounding box center [399, 301] width 79 height 15
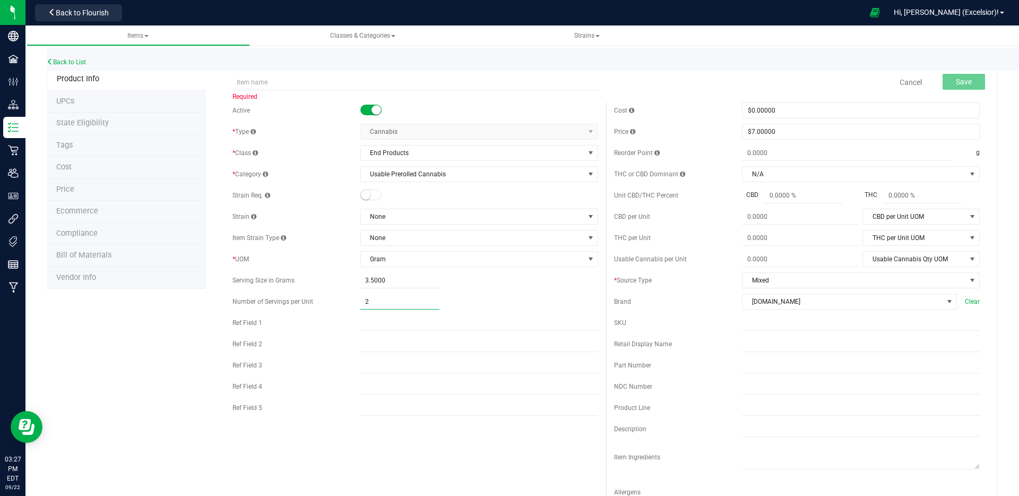
click at [396, 305] on input "2" at bounding box center [399, 301] width 79 height 15
type input "10"
type input "10.00"
click at [483, 294] on div "10.00 10" at bounding box center [479, 301] width 238 height 15
click at [749, 131] on span "$7.00000 7" at bounding box center [861, 132] width 238 height 16
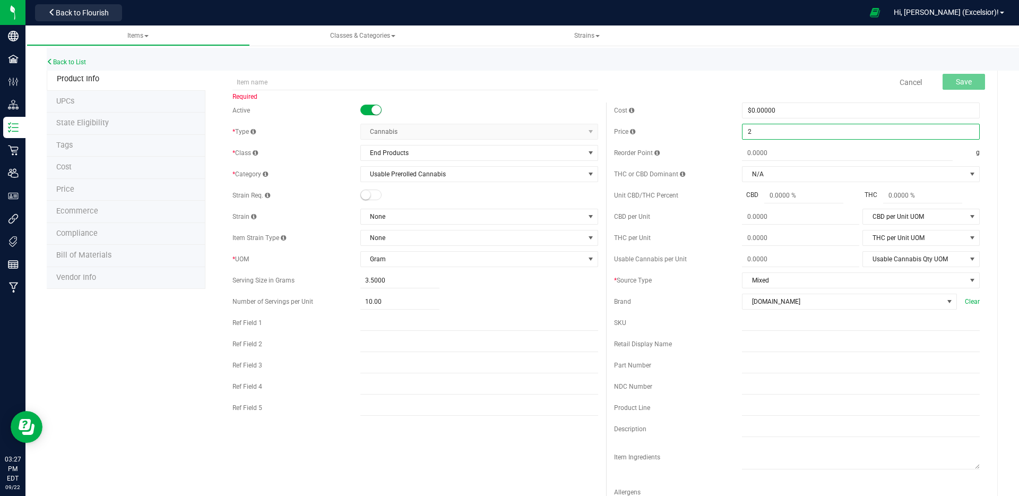
type input "24"
type input "$24.00000"
click at [419, 79] on input "text" at bounding box center [416, 82] width 366 height 16
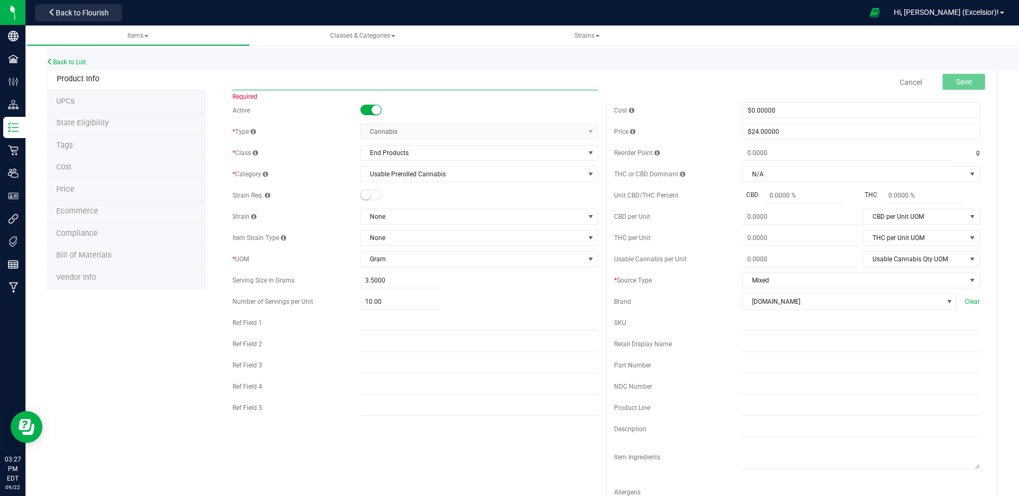
paste input "[DOMAIN_NAME] - 1g New Jack City (0.5g x 2 total)"
click at [268, 82] on input "[DOMAIN_NAME] - 1g New Jack City (0.5g x 2 total)" at bounding box center [416, 82] width 366 height 16
type input "TOKE.iN - 3.5g New Jack City (0.35g x 10 Prerolls)"
click at [948, 87] on button "Save" at bounding box center [964, 82] width 42 height 16
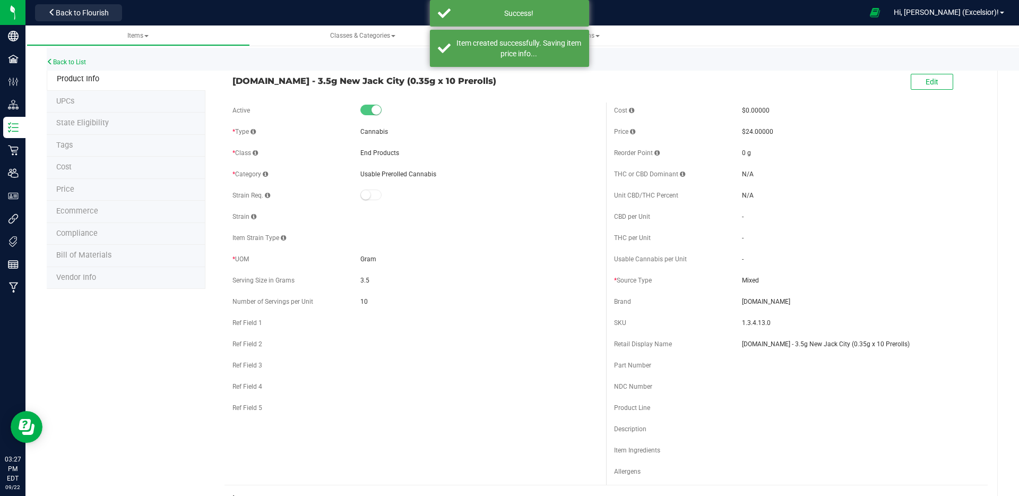
drag, startPoint x: 472, startPoint y: 79, endPoint x: 234, endPoint y: 79, distance: 237.8
click at [234, 79] on span "TOKE.iN - 3.5g New Jack City (0.35g x 10 Prerolls)" at bounding box center [416, 80] width 366 height 13
copy span "TOKE.iN - 3.5g New Jack City (0.35g x 10 Prerolls)"
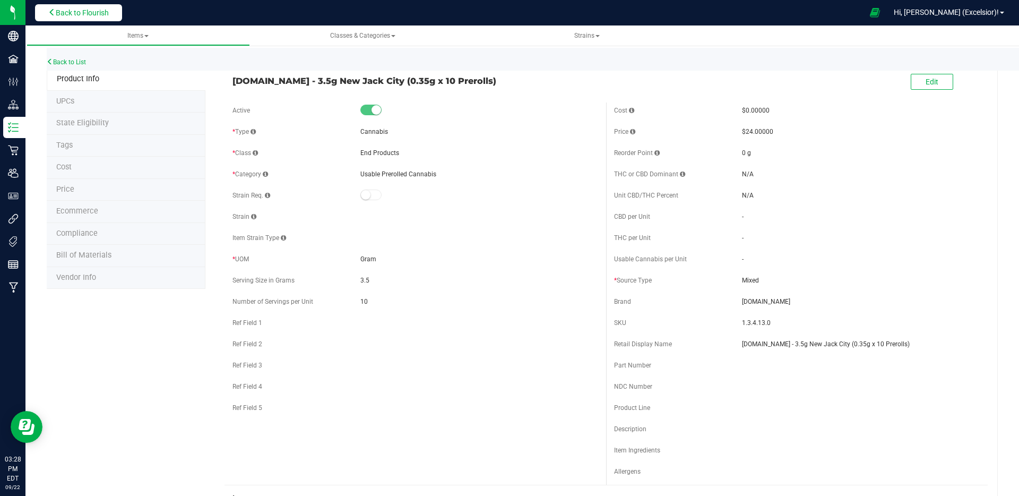
click at [98, 16] on span "Back to Flourish" at bounding box center [82, 12] width 53 height 8
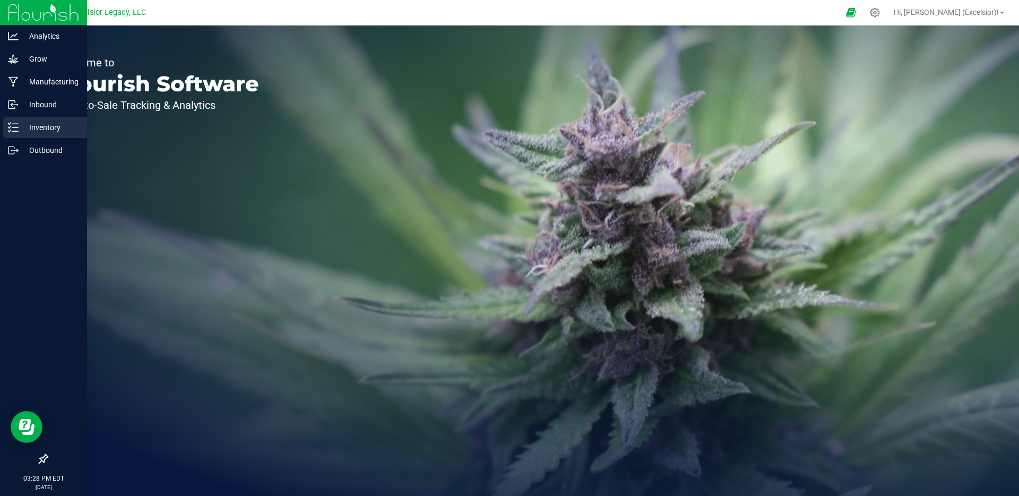
click at [28, 134] on div "Inventory" at bounding box center [45, 127] width 84 height 21
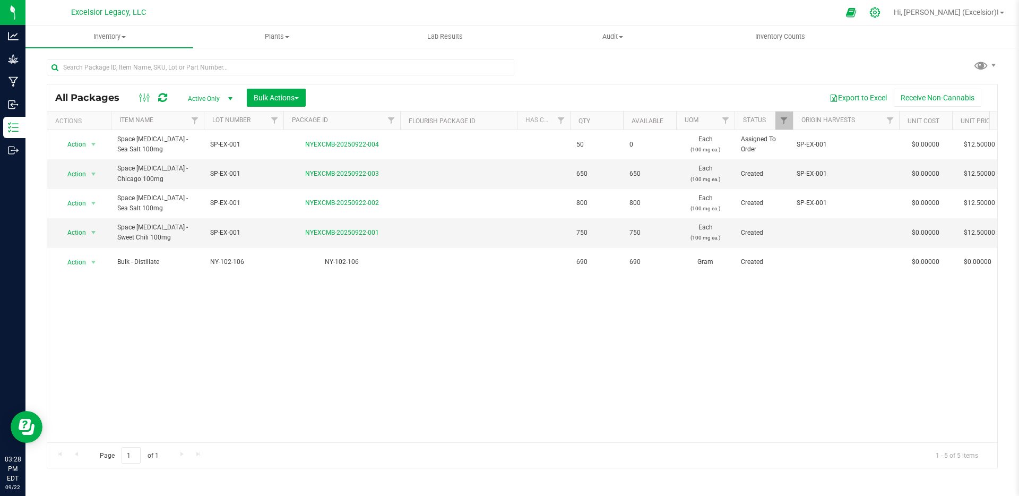
click at [881, 10] on icon at bounding box center [875, 12] width 11 height 11
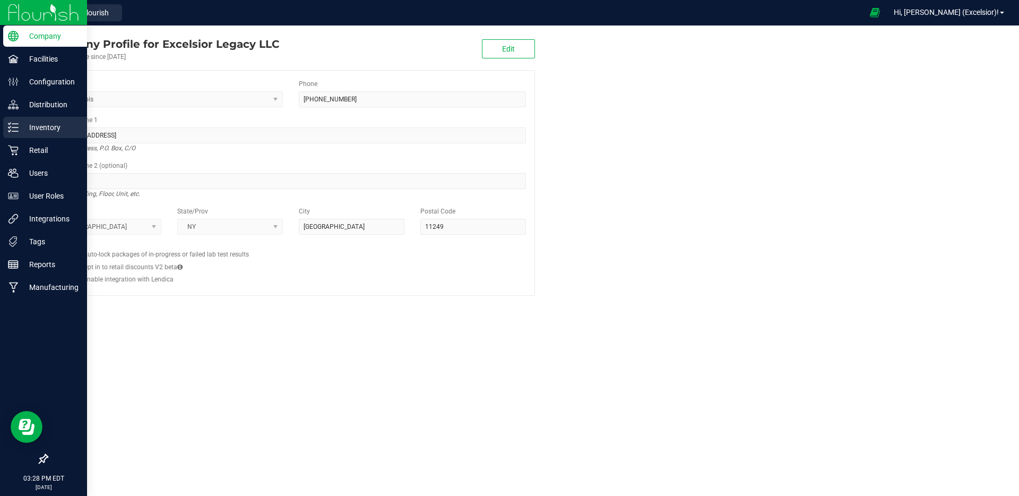
click at [44, 130] on p "Inventory" at bounding box center [51, 127] width 64 height 13
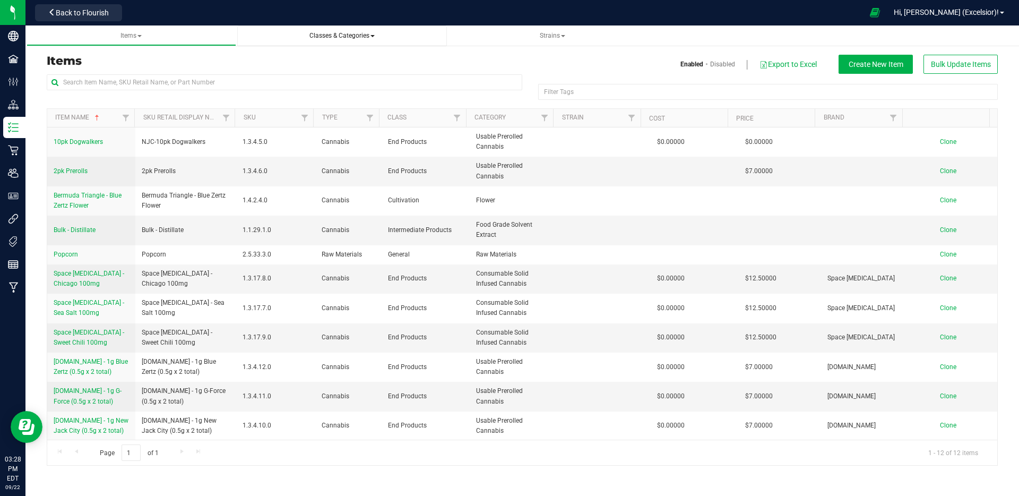
click at [379, 46] on link "Classes & Categories" at bounding box center [342, 35] width 210 height 21
